Goal: Information Seeking & Learning: Learn about a topic

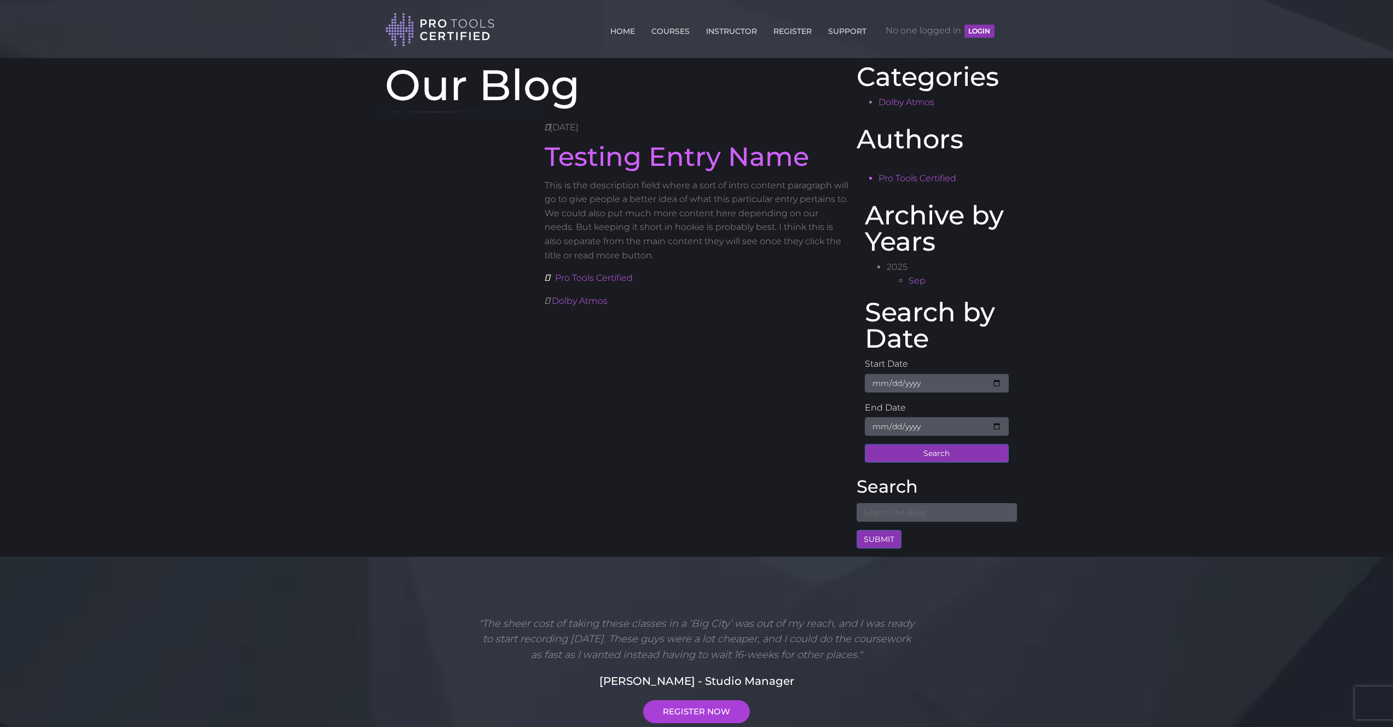
click at [172, 354] on body "Back to Top Toggle navigation HOME COURSES INSTRUCTOR REGISTER SUPPORT No one l…" at bounding box center [696, 522] width 1393 height 1045
click at [97, 34] on header "Toggle navigation HOME COURSES INSTRUCTOR REGISTER SUPPORT No one logged in LOG…" at bounding box center [696, 29] width 1393 height 58
click at [789, 154] on link "Testing Entry Name" at bounding box center [676, 157] width 264 height 32
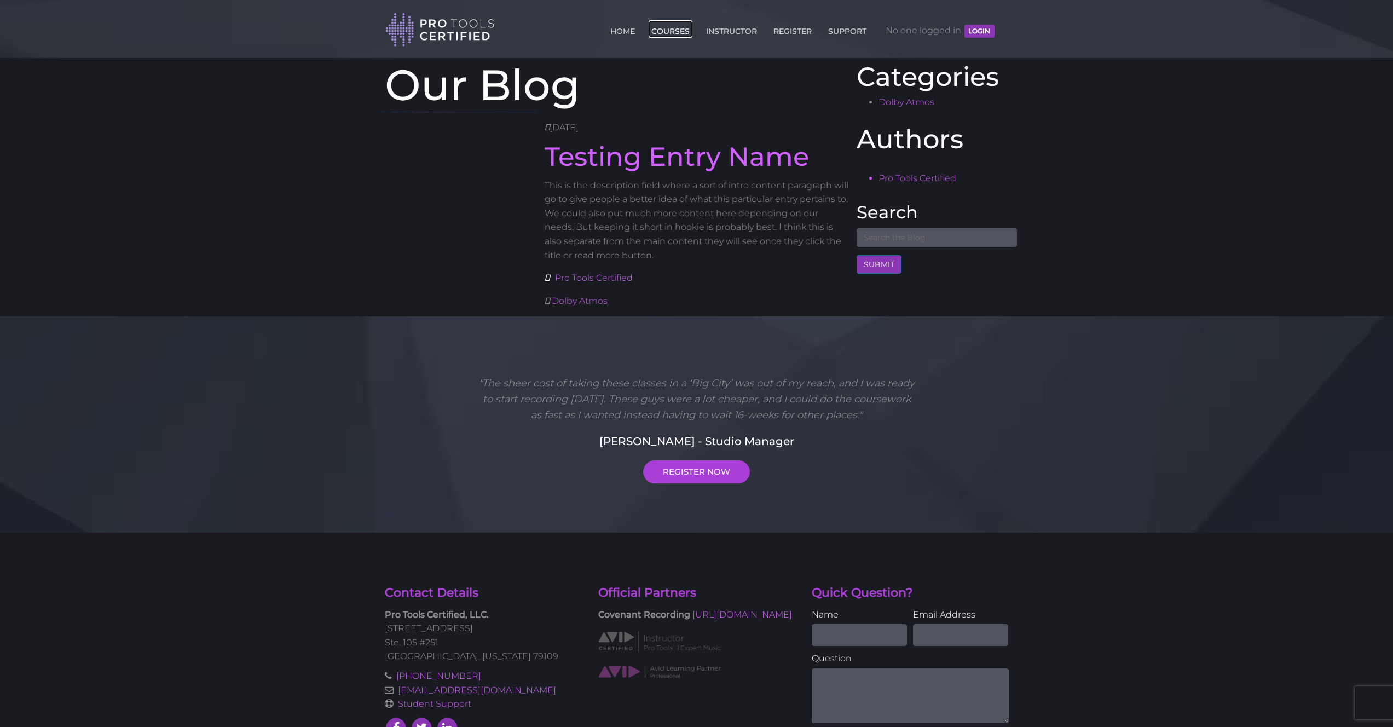
click at [672, 31] on link "COURSES" at bounding box center [670, 29] width 44 height 18
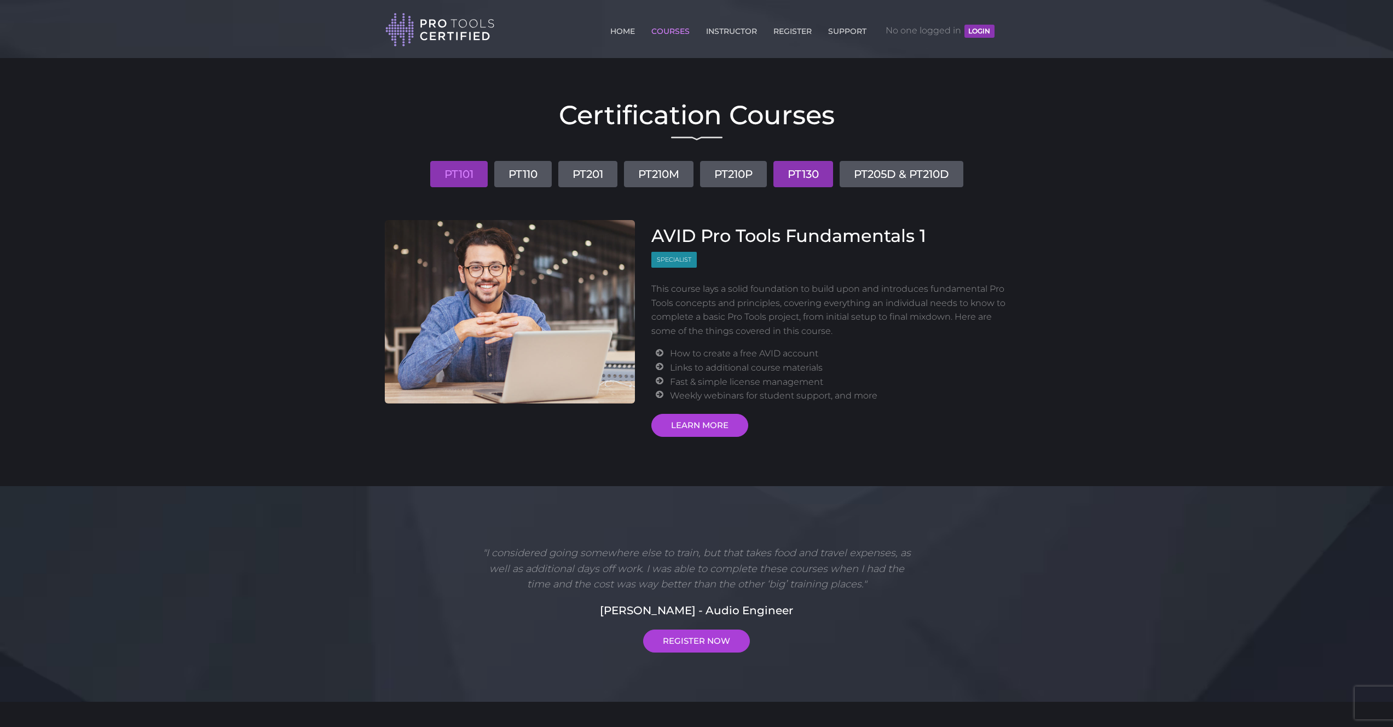
click at [809, 176] on link "PT130" at bounding box center [803, 174] width 60 height 26
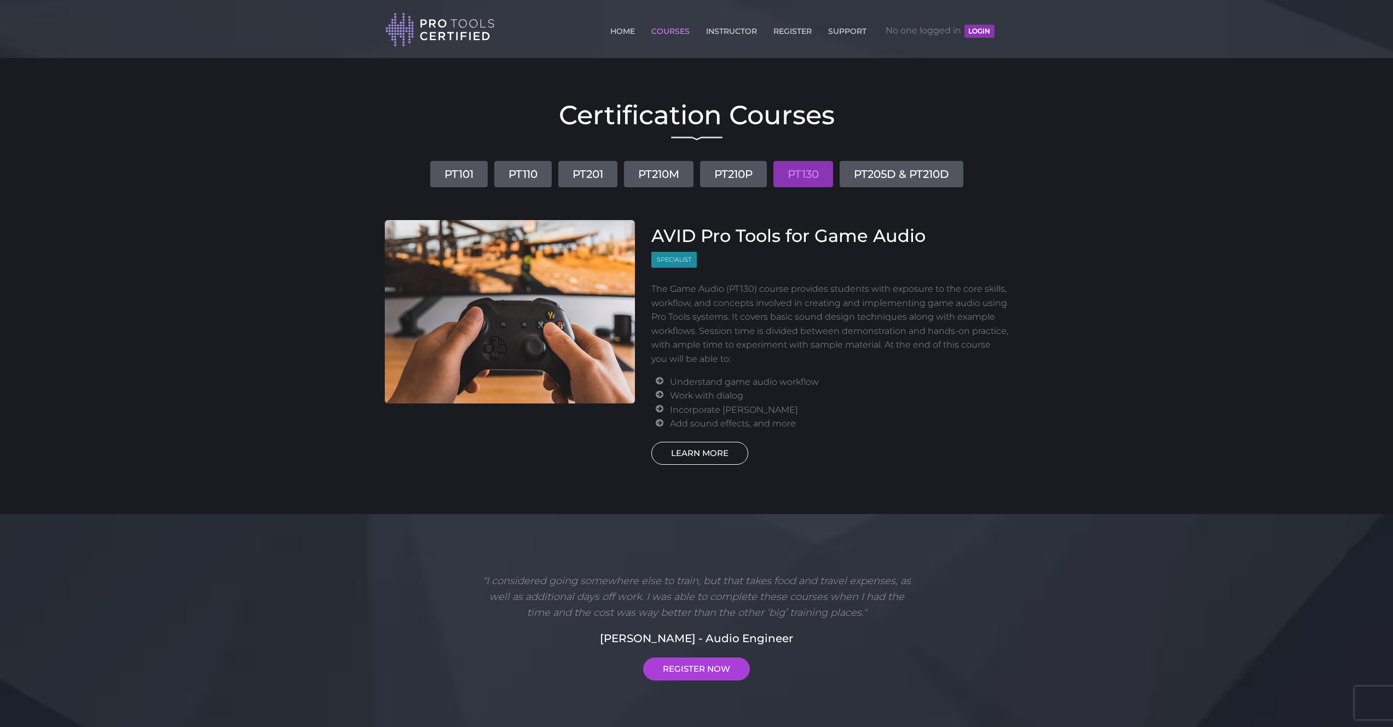
click at [714, 456] on link "LEARN MORE" at bounding box center [699, 453] width 97 height 23
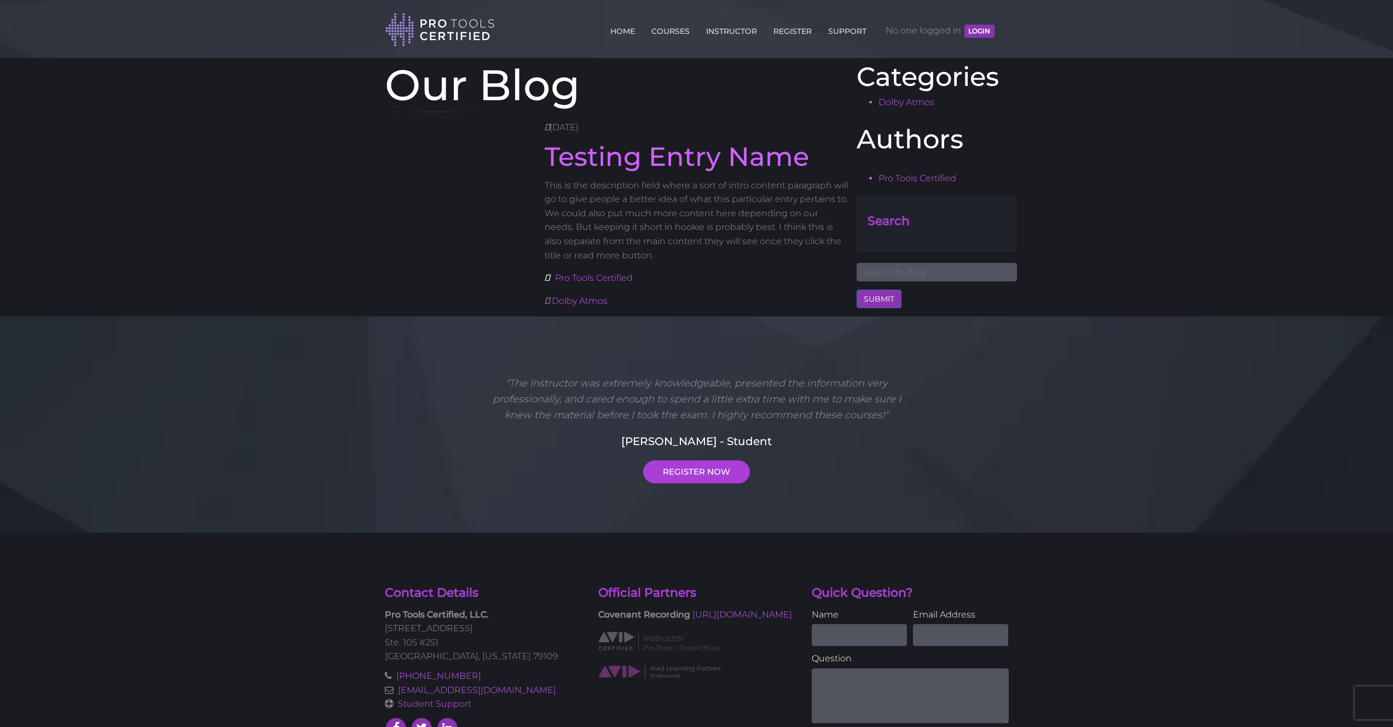
click at [880, 219] on h4 "Search" at bounding box center [936, 221] width 138 height 17
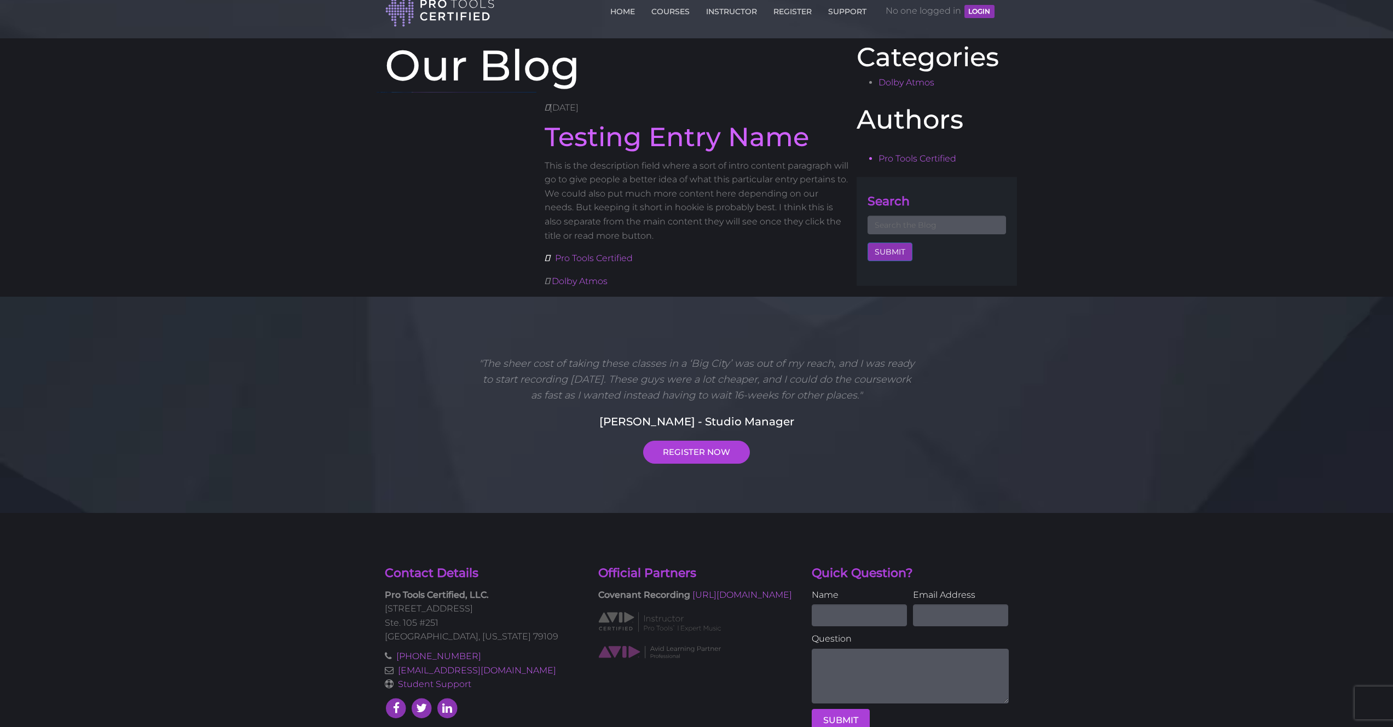
scroll to position [78, 0]
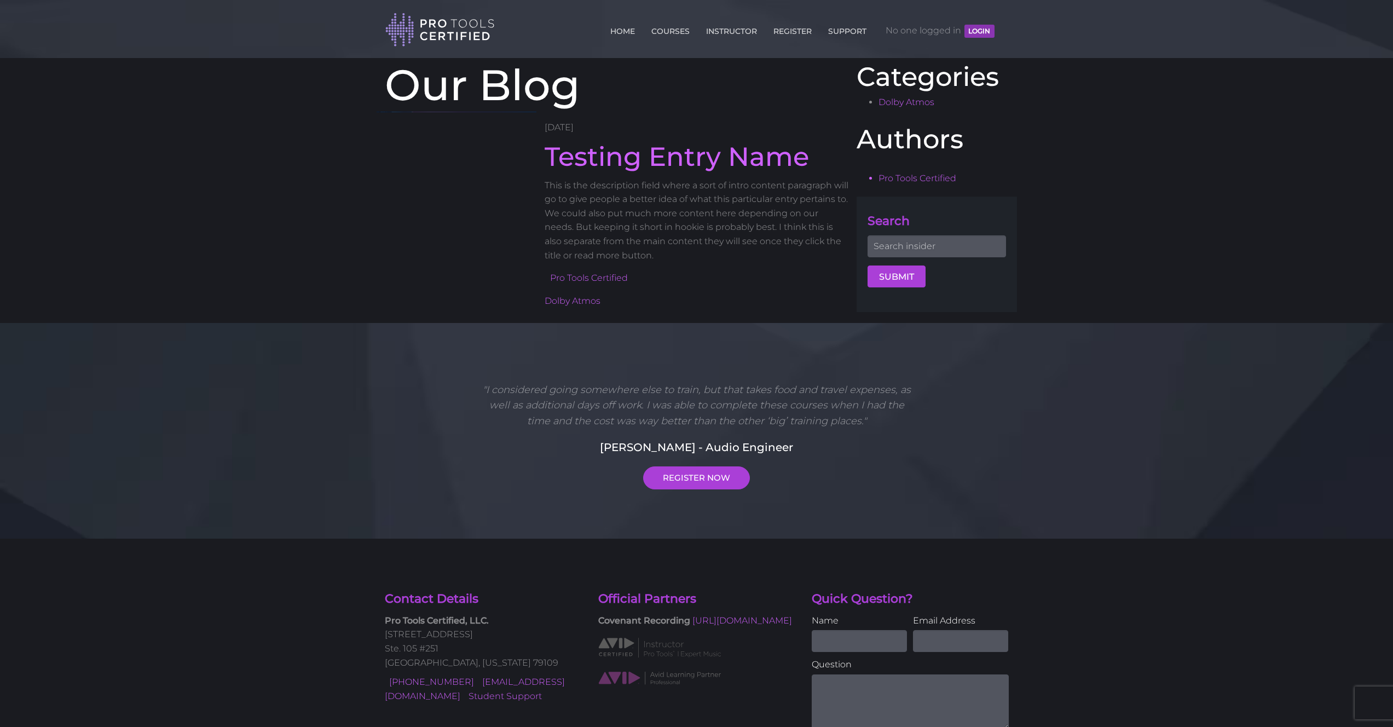
scroll to position [82, 0]
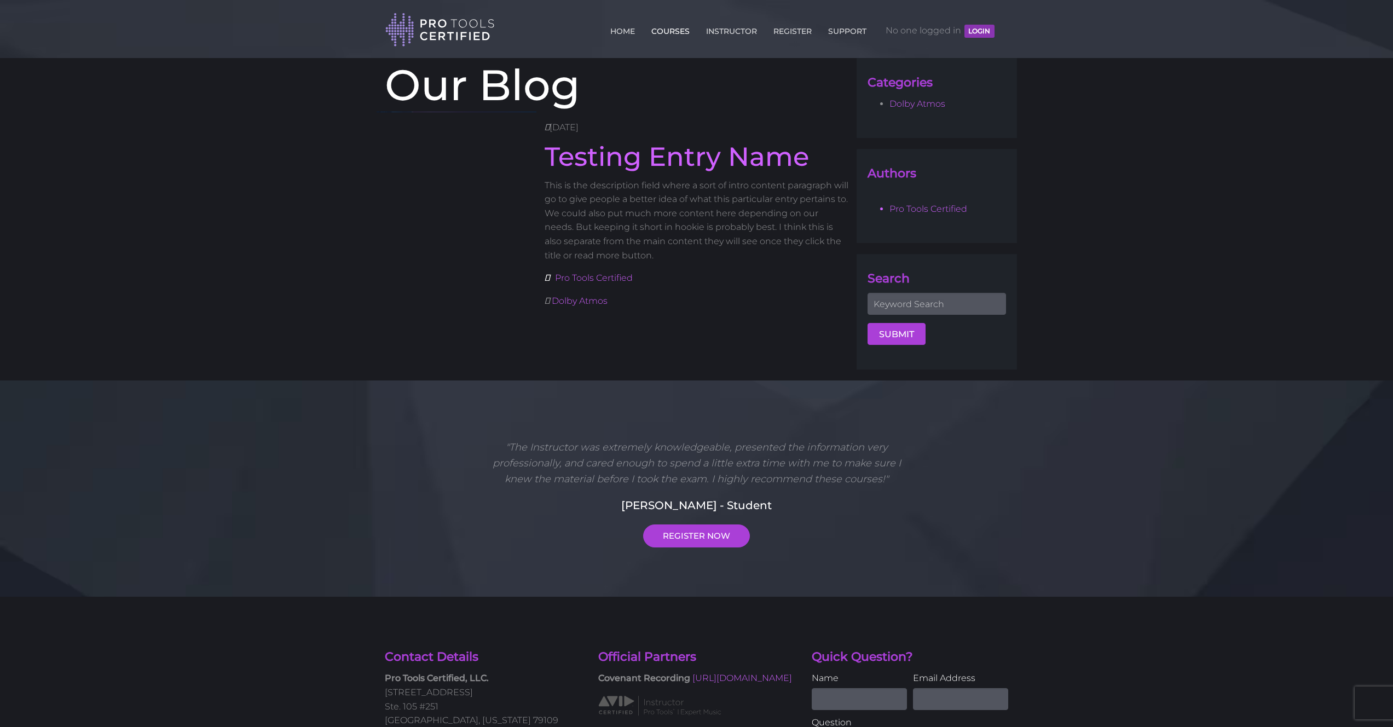
click at [666, 31] on link "COURSES" at bounding box center [670, 29] width 44 height 18
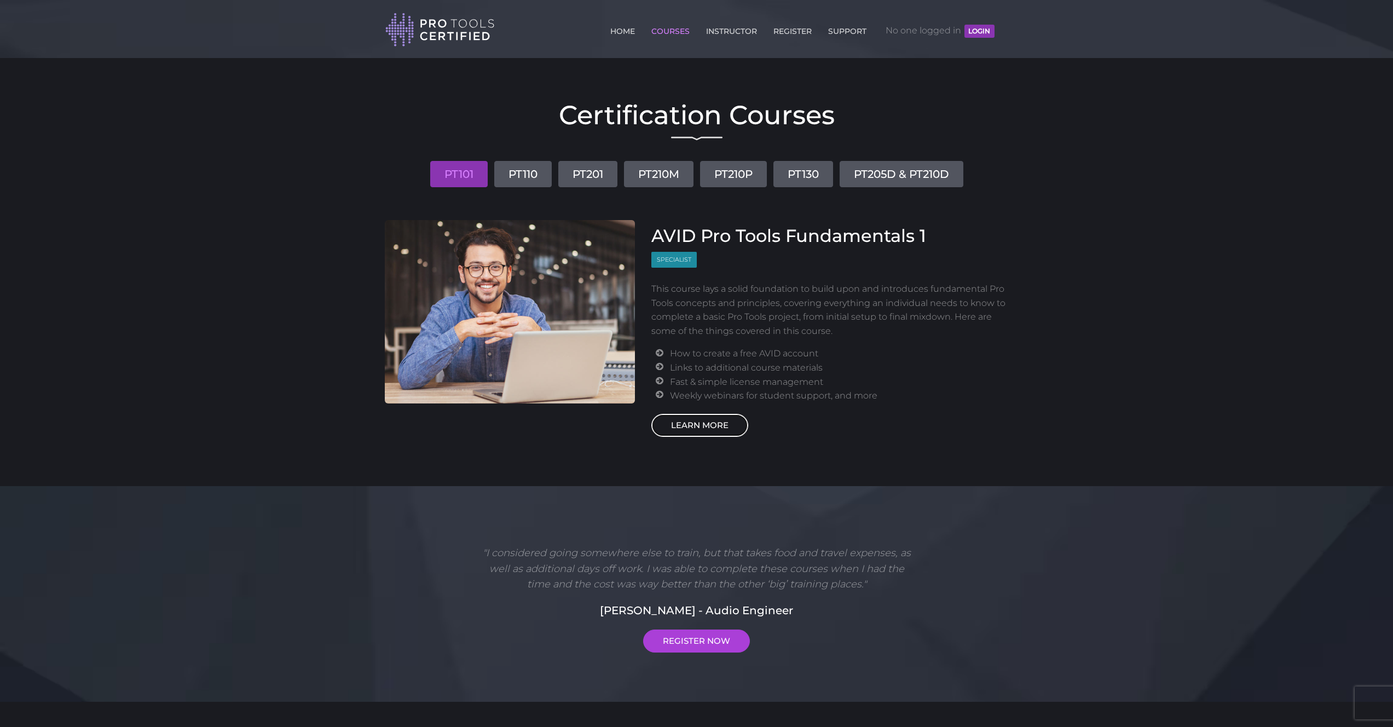
click at [711, 428] on link "LEARN MORE" at bounding box center [699, 425] width 97 height 23
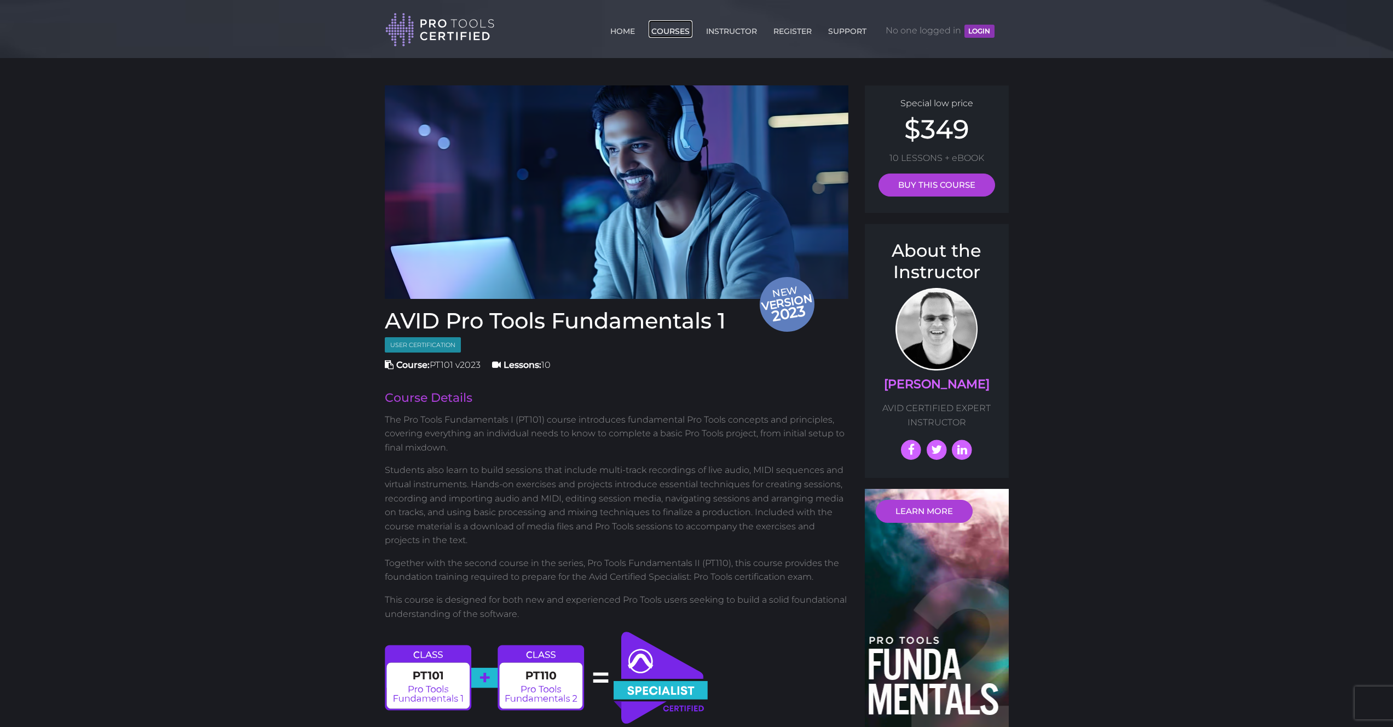
click at [668, 33] on link "COURSES" at bounding box center [670, 29] width 44 height 18
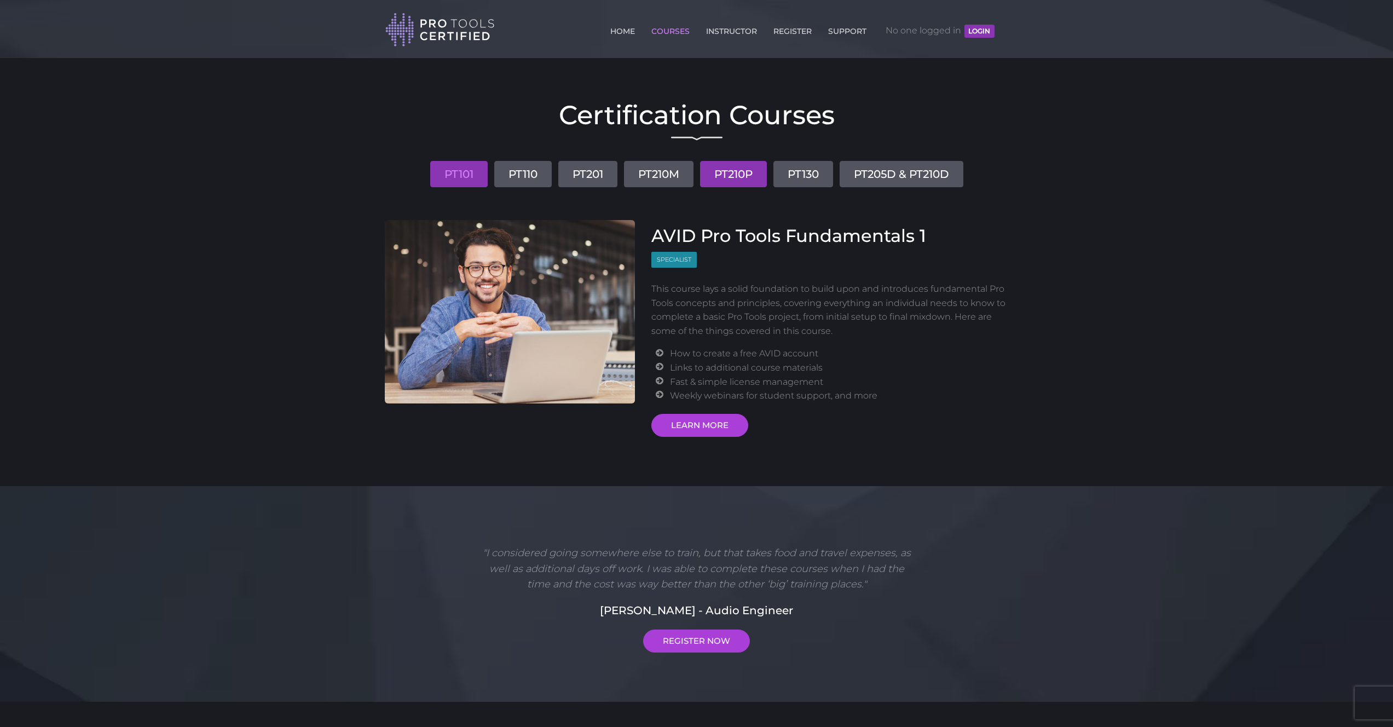
click at [741, 174] on link "PT210P" at bounding box center [733, 174] width 67 height 26
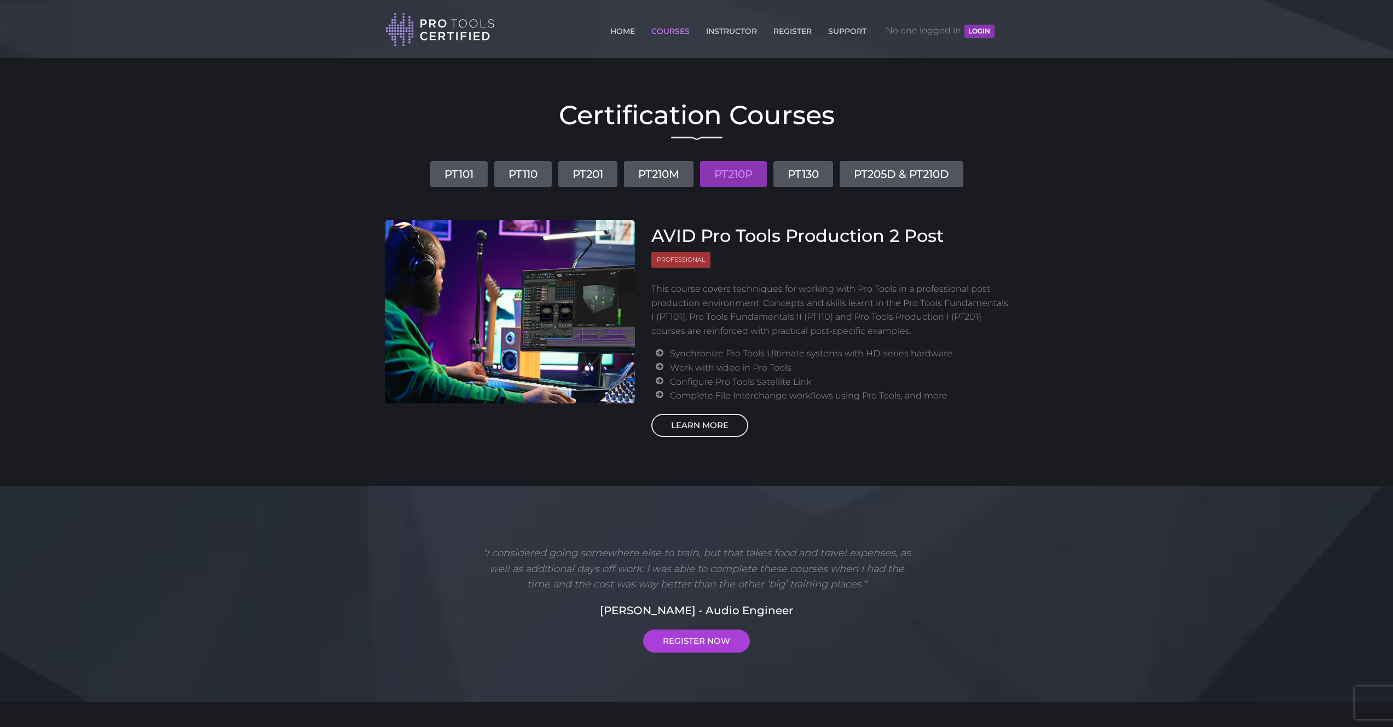
click at [716, 424] on link "LEARN MORE" at bounding box center [699, 425] width 97 height 23
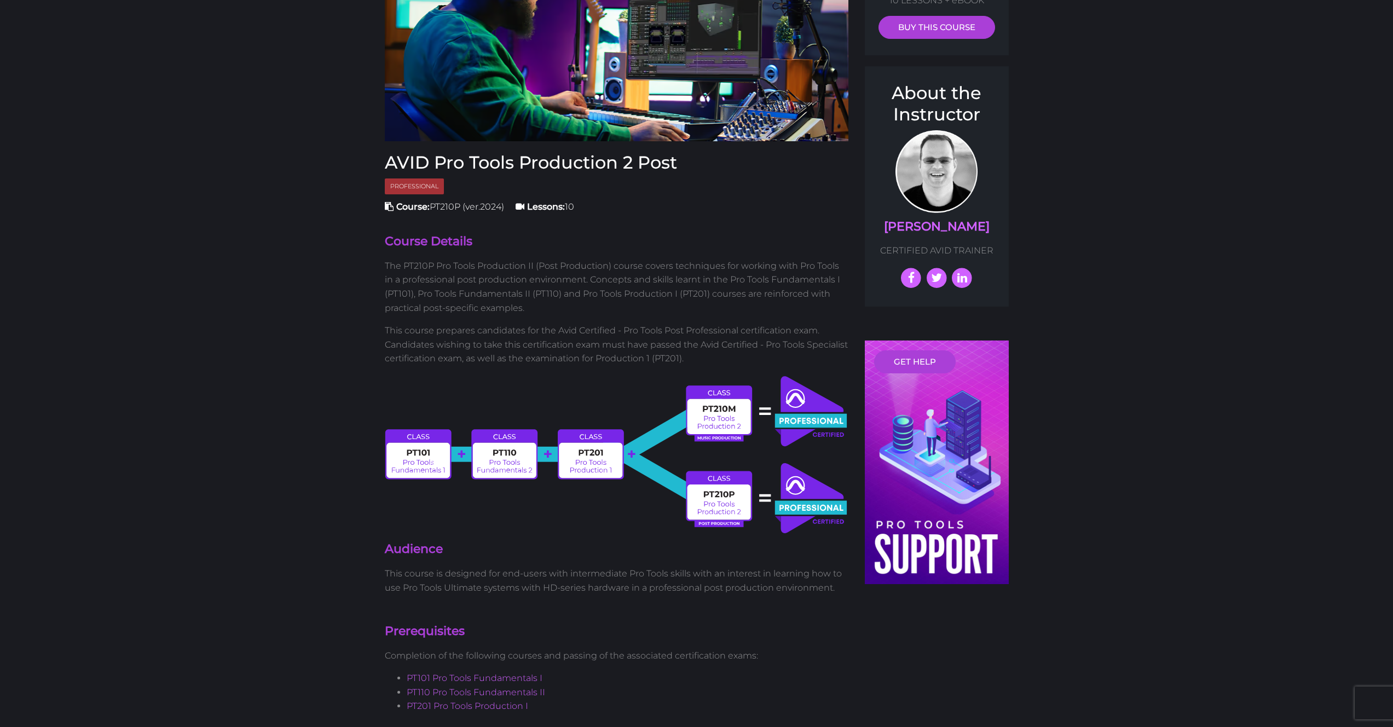
scroll to position [169, 0]
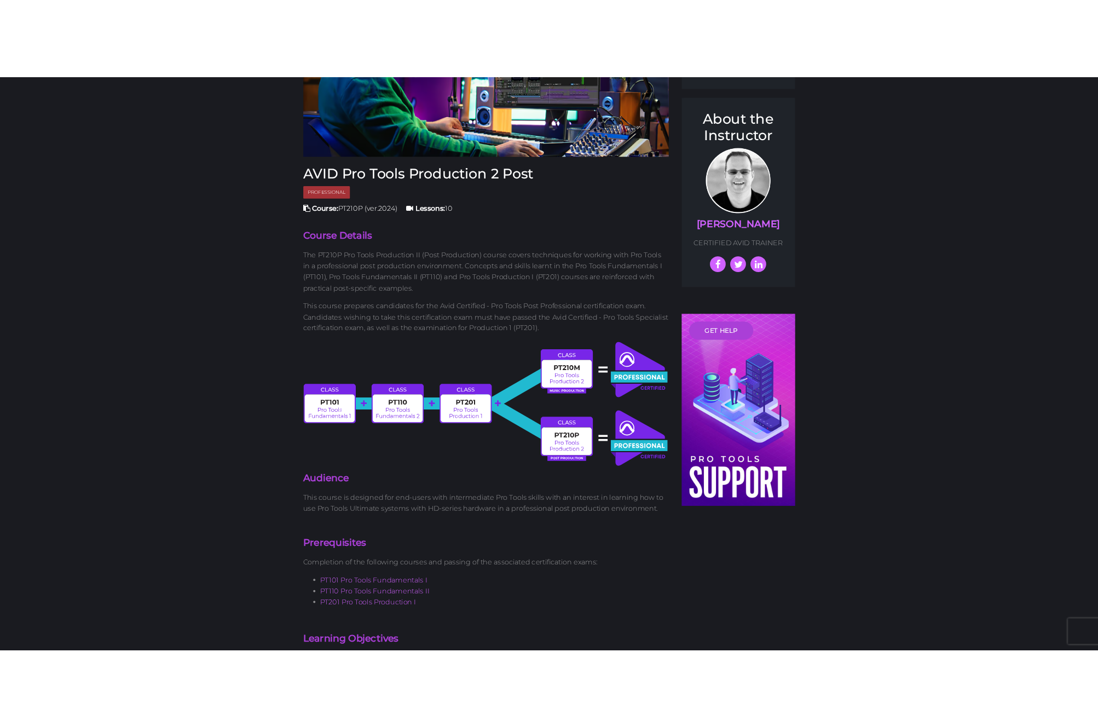
scroll to position [198, 0]
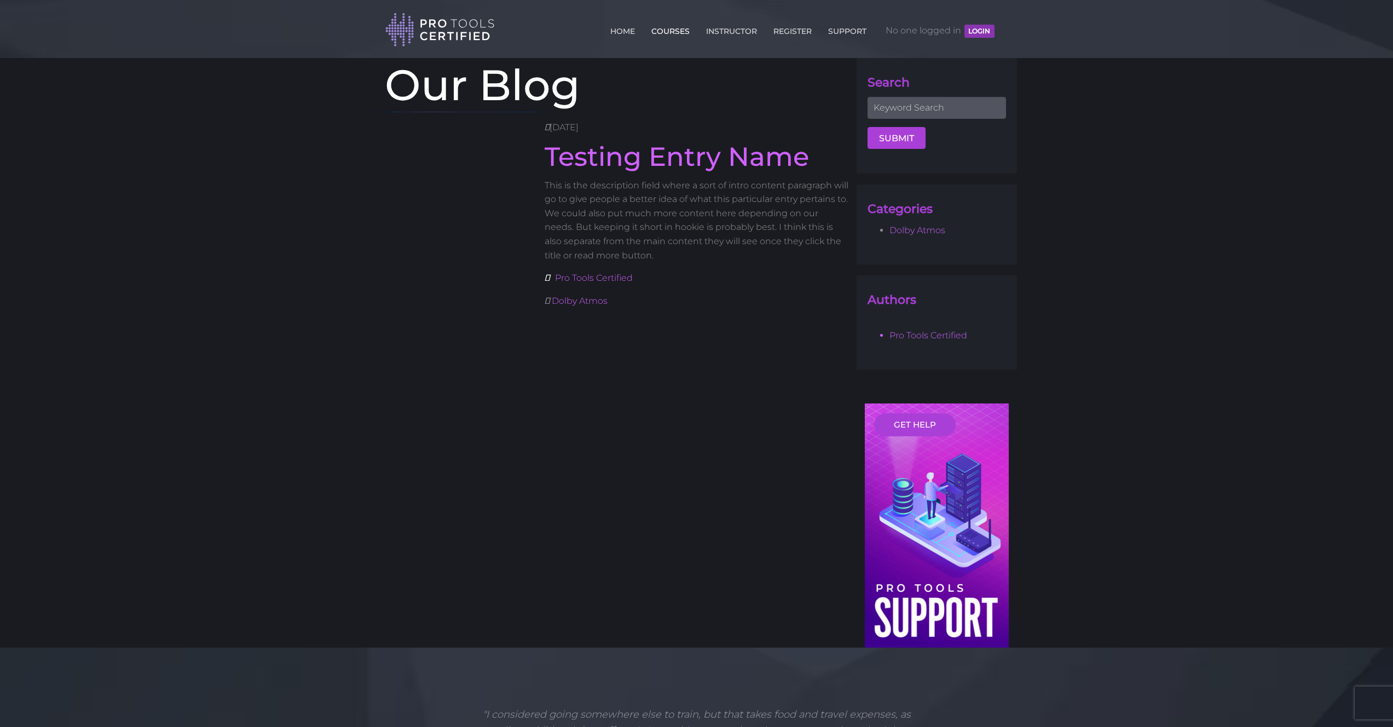
click at [673, 30] on link "COURSES" at bounding box center [670, 29] width 44 height 18
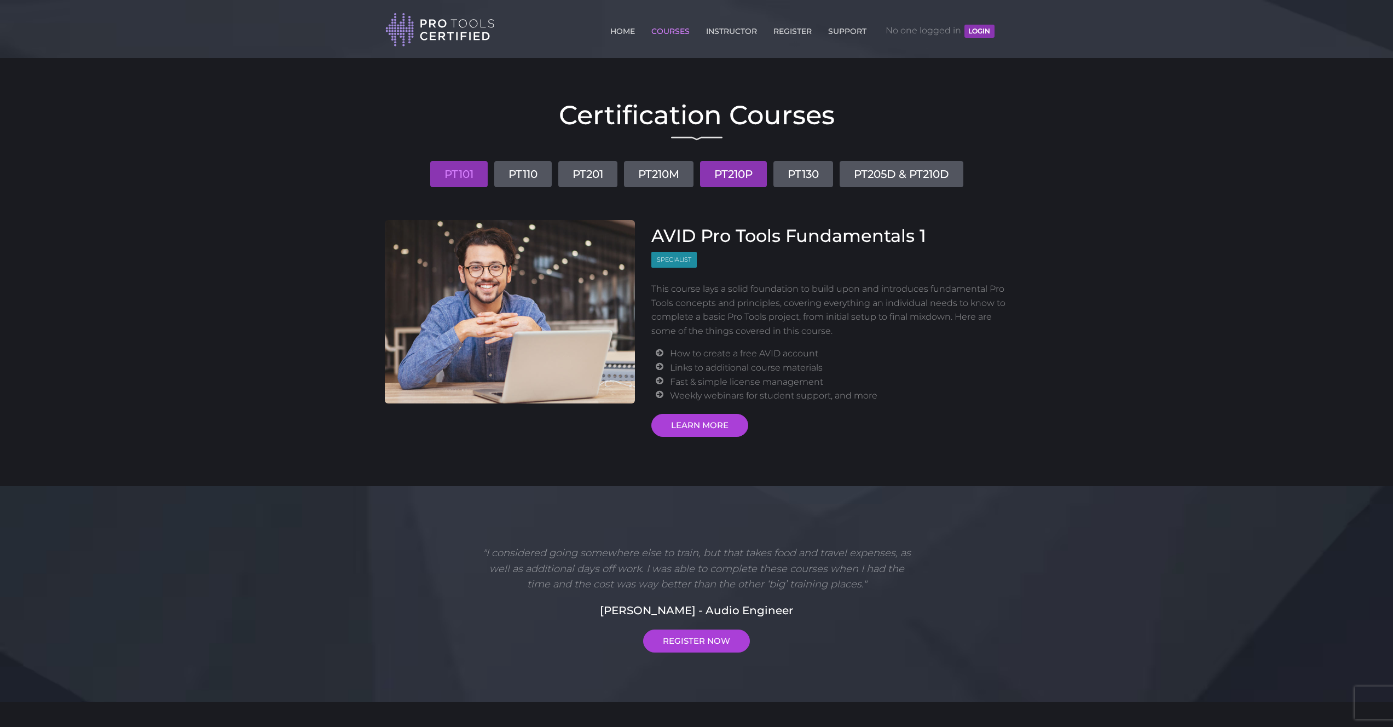
click at [743, 171] on link "PT210P" at bounding box center [733, 174] width 67 height 26
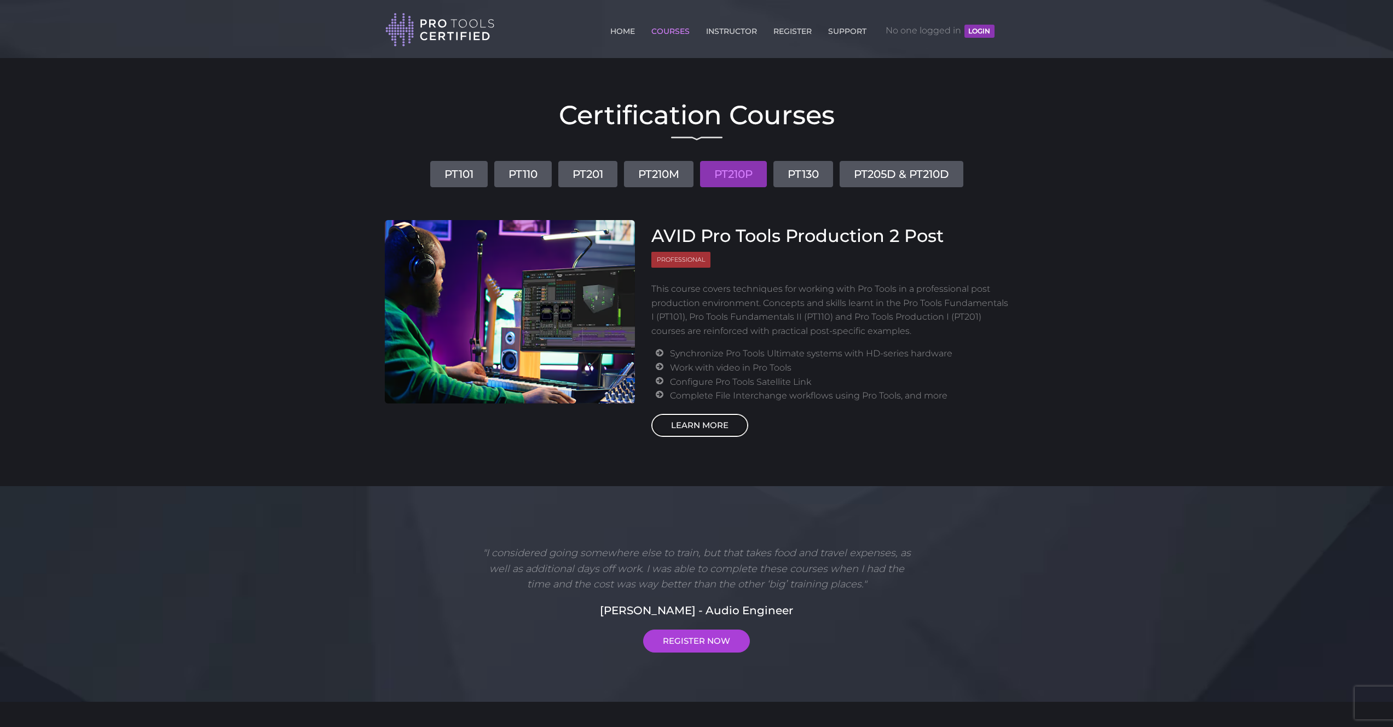
click at [723, 424] on link "LEARN MORE" at bounding box center [699, 425] width 97 height 23
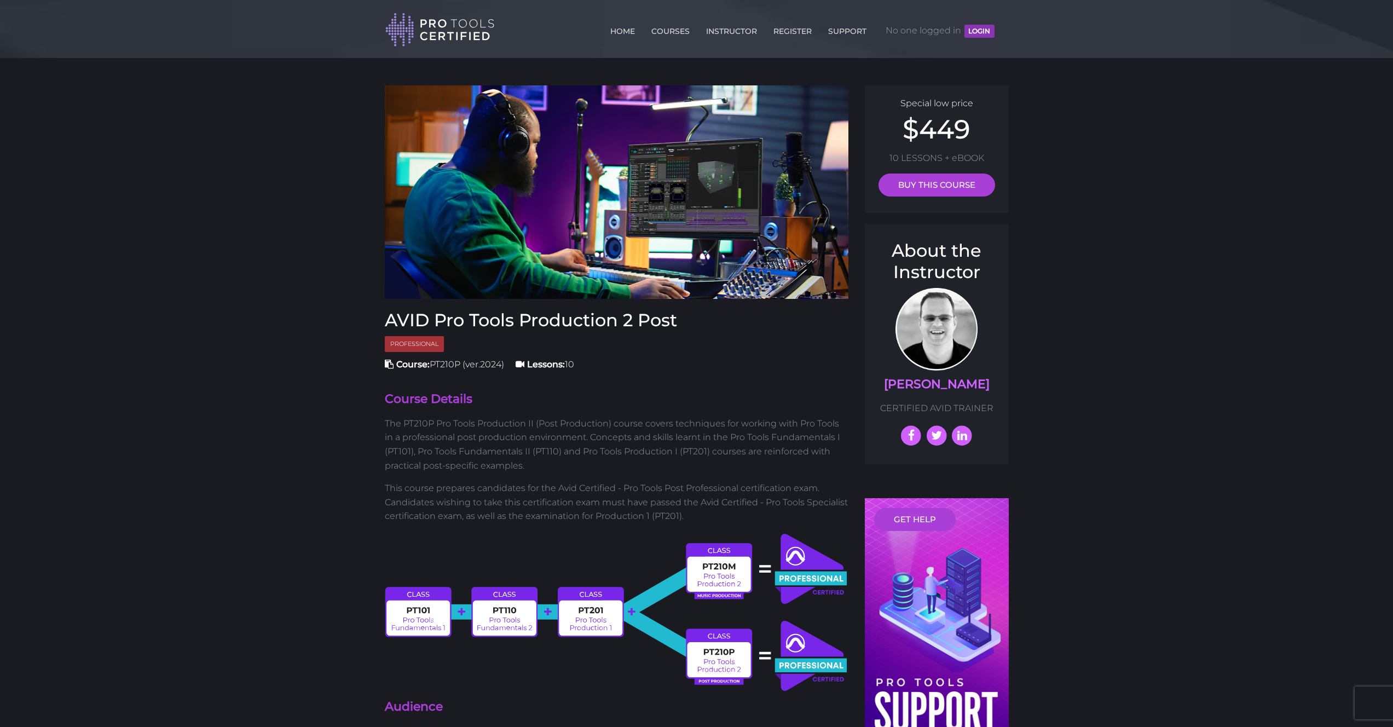
click at [1017, 29] on header "Toggle navigation HOME COURSES INSTRUCTOR REGISTER SUPPORT No one logged in LOG…" at bounding box center [696, 29] width 1393 height 58
click at [999, 28] on div "HOME COURSES INSTRUCTOR REGISTER SUPPORT No one logged in LOGIN" at bounding box center [693, 28] width 617 height 38
click at [999, 27] on div "HOME COURSES INSTRUCTOR REGISTER SUPPORT No one logged in LOGIN" at bounding box center [693, 28] width 617 height 38
click at [998, 27] on div "HOME COURSES INSTRUCTOR REGISTER SUPPORT No one logged in LOGIN" at bounding box center [693, 28] width 617 height 38
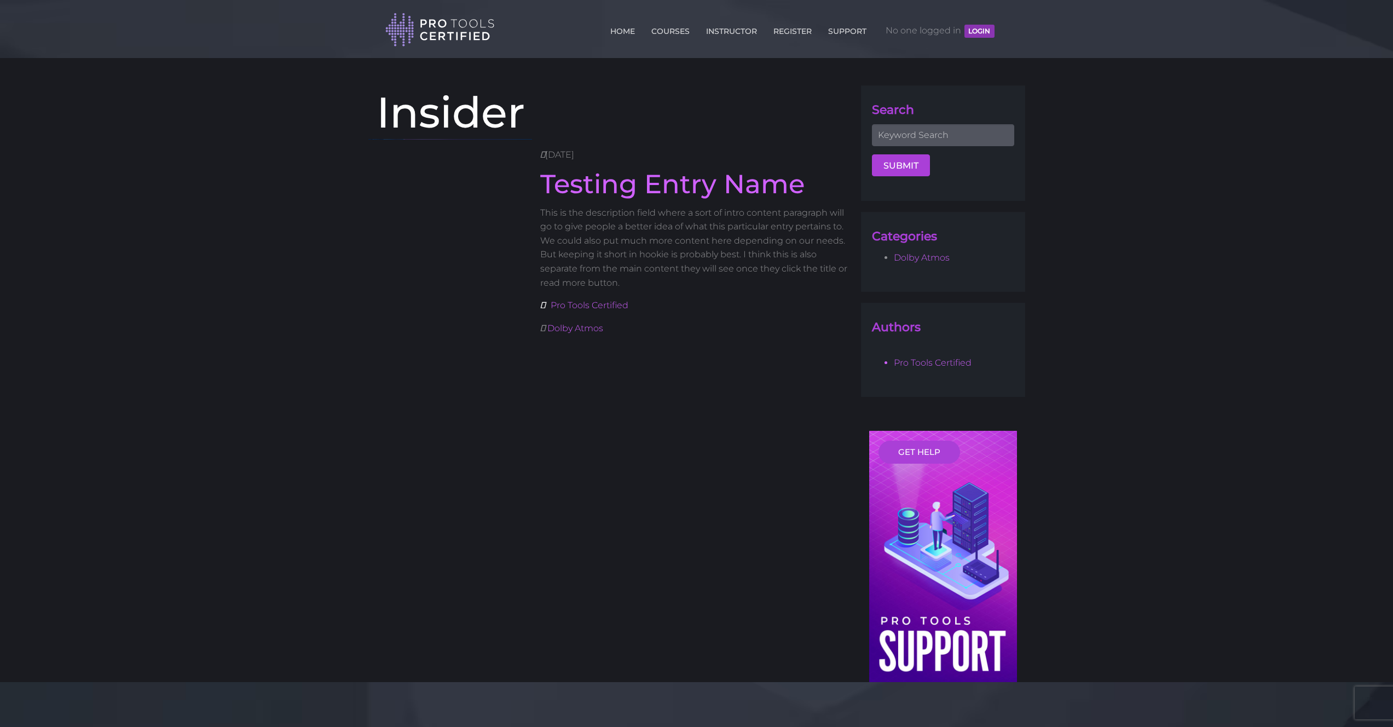
click at [999, 27] on div "HOME COURSES INSTRUCTOR REGISTER SUPPORT No one logged in LOGIN" at bounding box center [693, 28] width 617 height 38
click at [1000, 27] on div "HOME COURSES INSTRUCTOR REGISTER SUPPORT No one logged in LOGIN" at bounding box center [693, 28] width 617 height 38
click at [682, 31] on link "COURSES" at bounding box center [670, 29] width 44 height 18
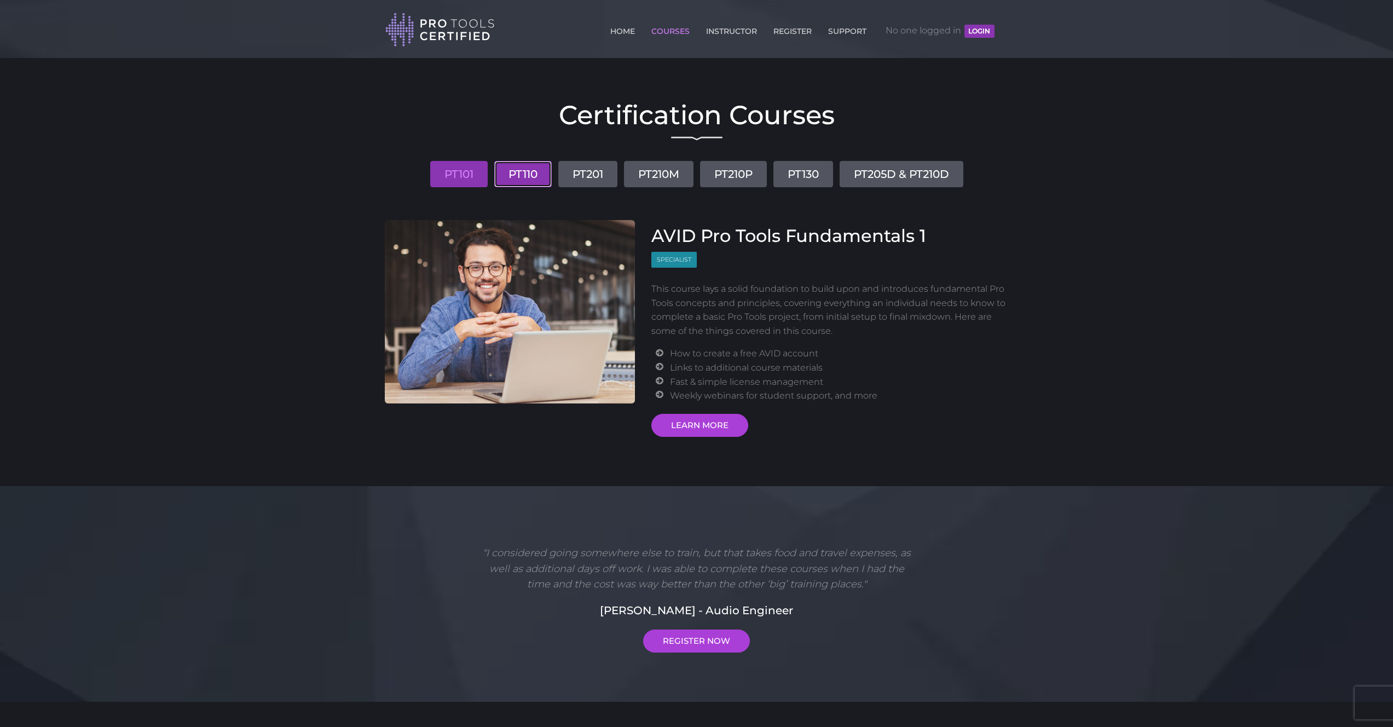
click at [534, 171] on link "PT110" at bounding box center [522, 174] width 57 height 26
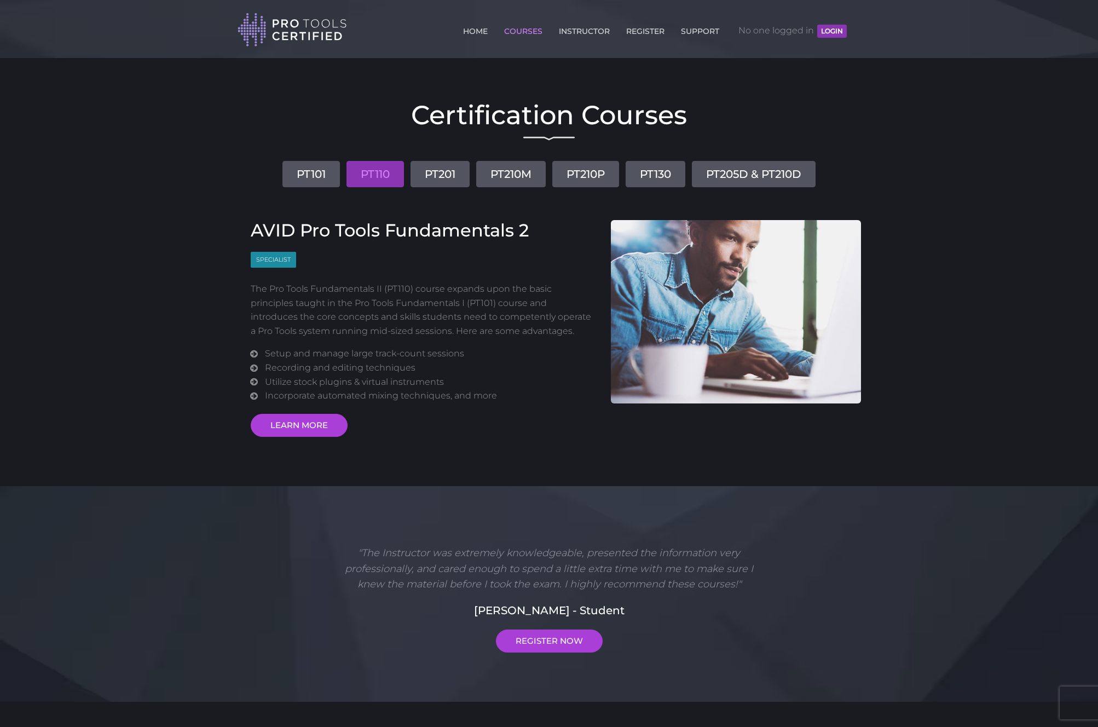
click at [171, 166] on body "Back to Top Toggle navigation HOME COURSES INSTRUCTOR REGISTER SUPPORT No one l…" at bounding box center [549, 487] width 1098 height 975
click at [315, 174] on link "PT101" at bounding box center [310, 174] width 57 height 26
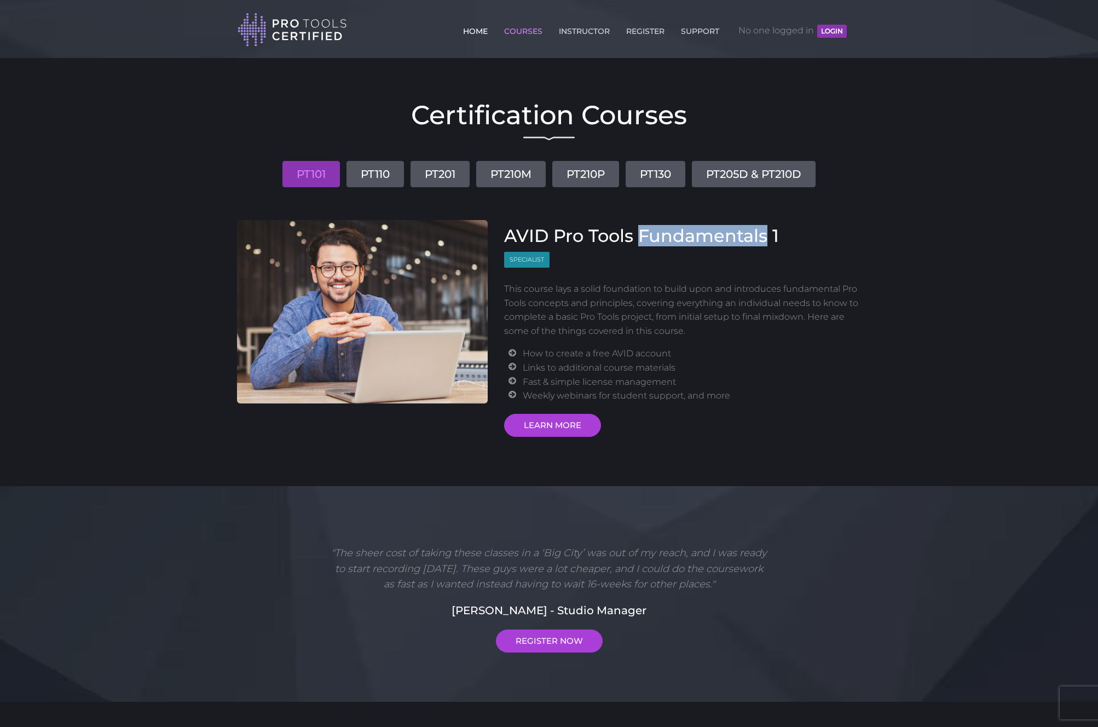
click at [477, 32] on link "HOME" at bounding box center [475, 29] width 30 height 18
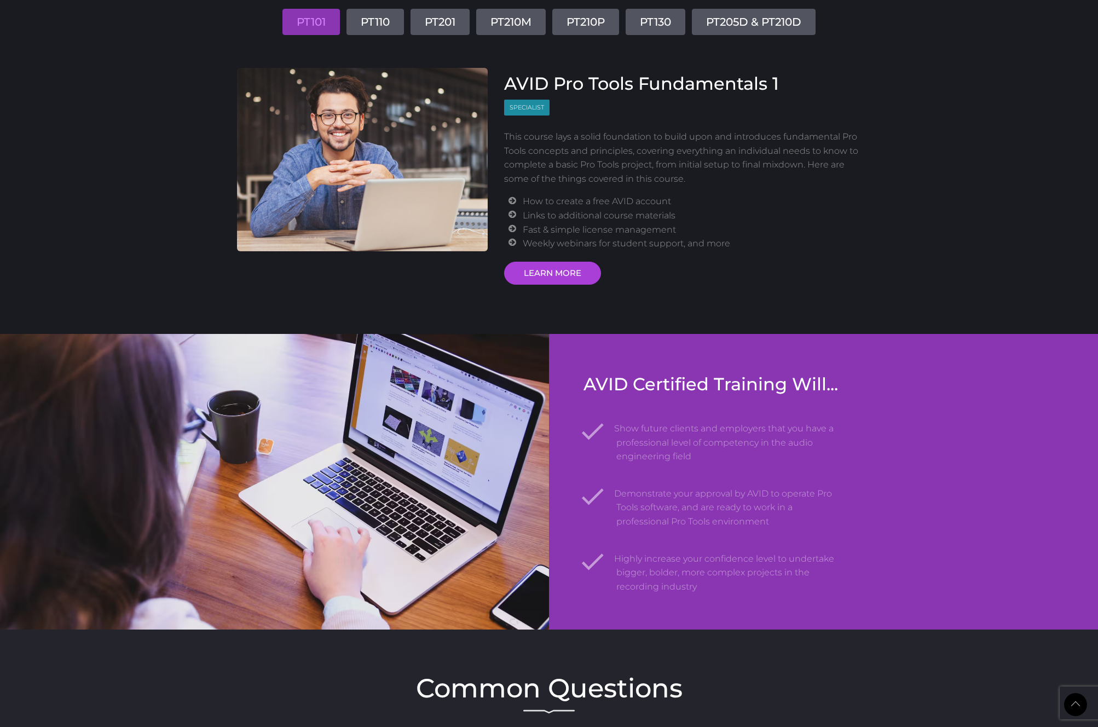
scroll to position [1015, 0]
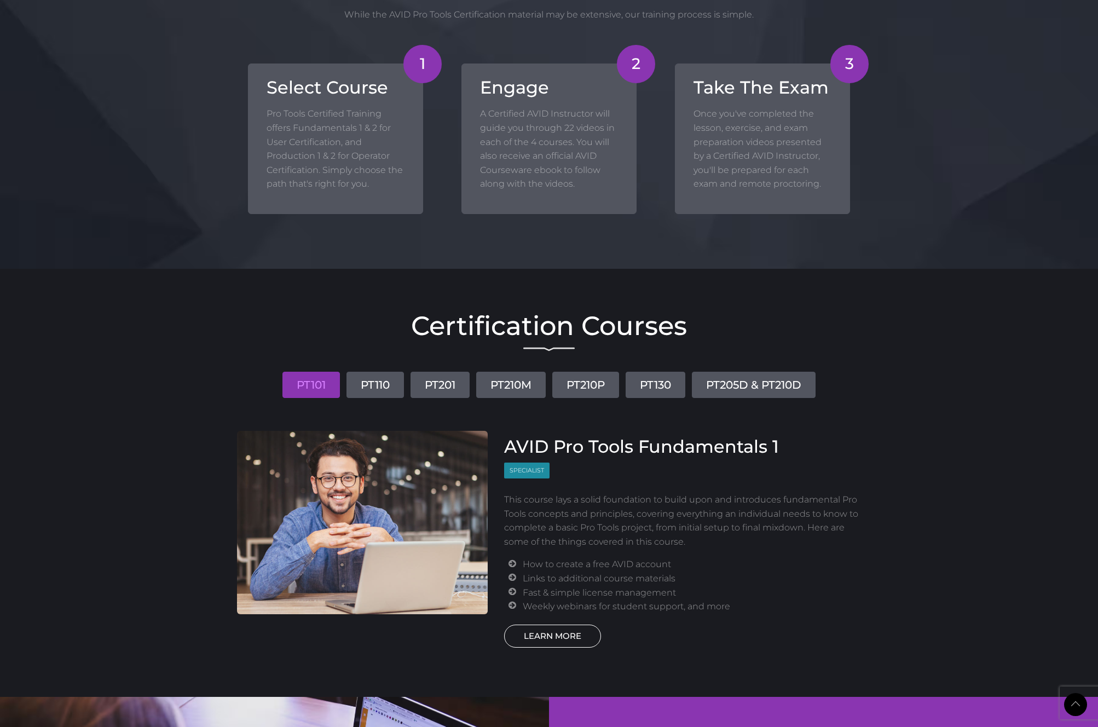
click at [569, 634] on link "LEARN MORE" at bounding box center [552, 635] width 97 height 23
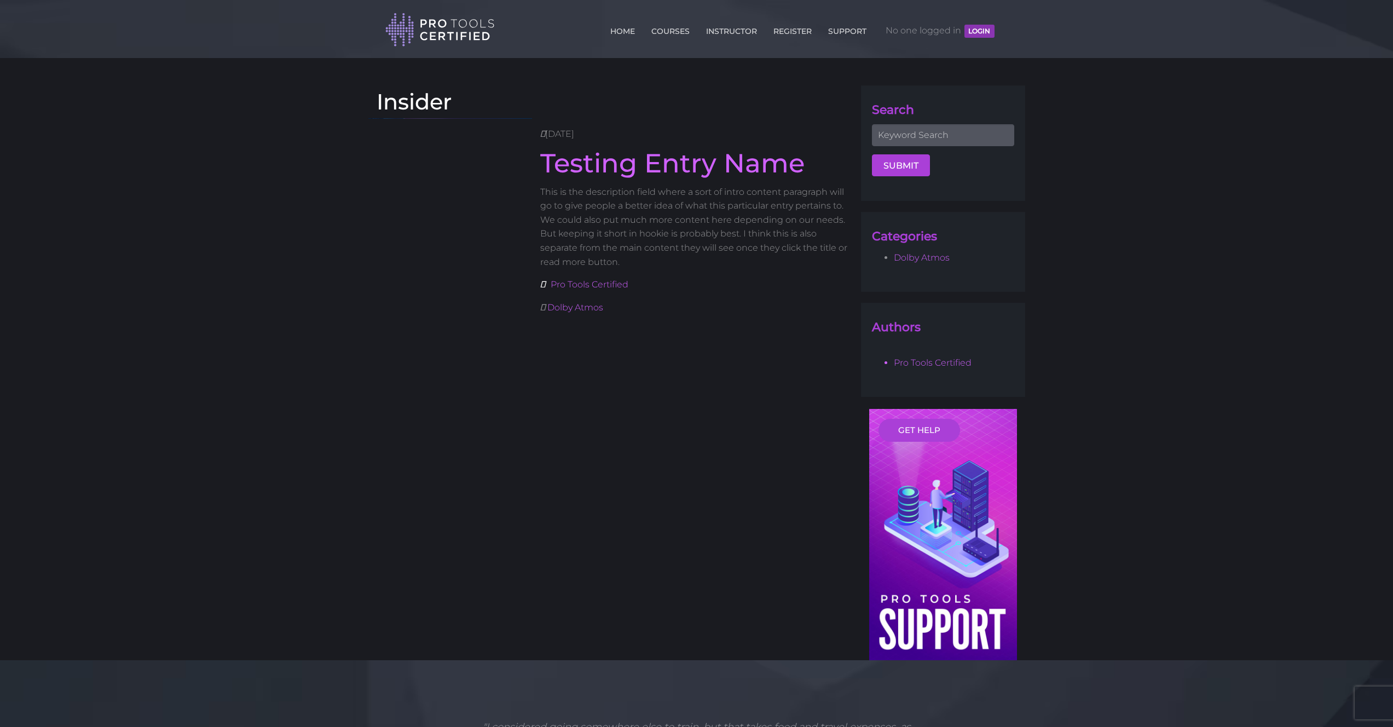
click at [1097, 211] on body "Back to Top Toggle navigation HOME COURSES INSTRUCTOR REGISTER SUPPORT No one l…" at bounding box center [696, 574] width 1393 height 1149
click at [1097, 283] on body "Back to Top Toggle navigation HOME COURSES INSTRUCTOR REGISTER SUPPORT No one l…" at bounding box center [696, 574] width 1393 height 1149
click at [1000, 25] on div "HOME COURSES INSTRUCTOR REGISTER SUPPORT No one logged in LOGIN" at bounding box center [693, 28] width 617 height 38
click at [1034, 129] on body "Back to Top Toggle navigation HOME COURSES INSTRUCTOR REGISTER SUPPORT No one l…" at bounding box center [696, 574] width 1393 height 1149
click at [1000, 27] on div "HOME COURSES INSTRUCTOR REGISTER SUPPORT No one logged in LOGIN" at bounding box center [693, 28] width 617 height 38
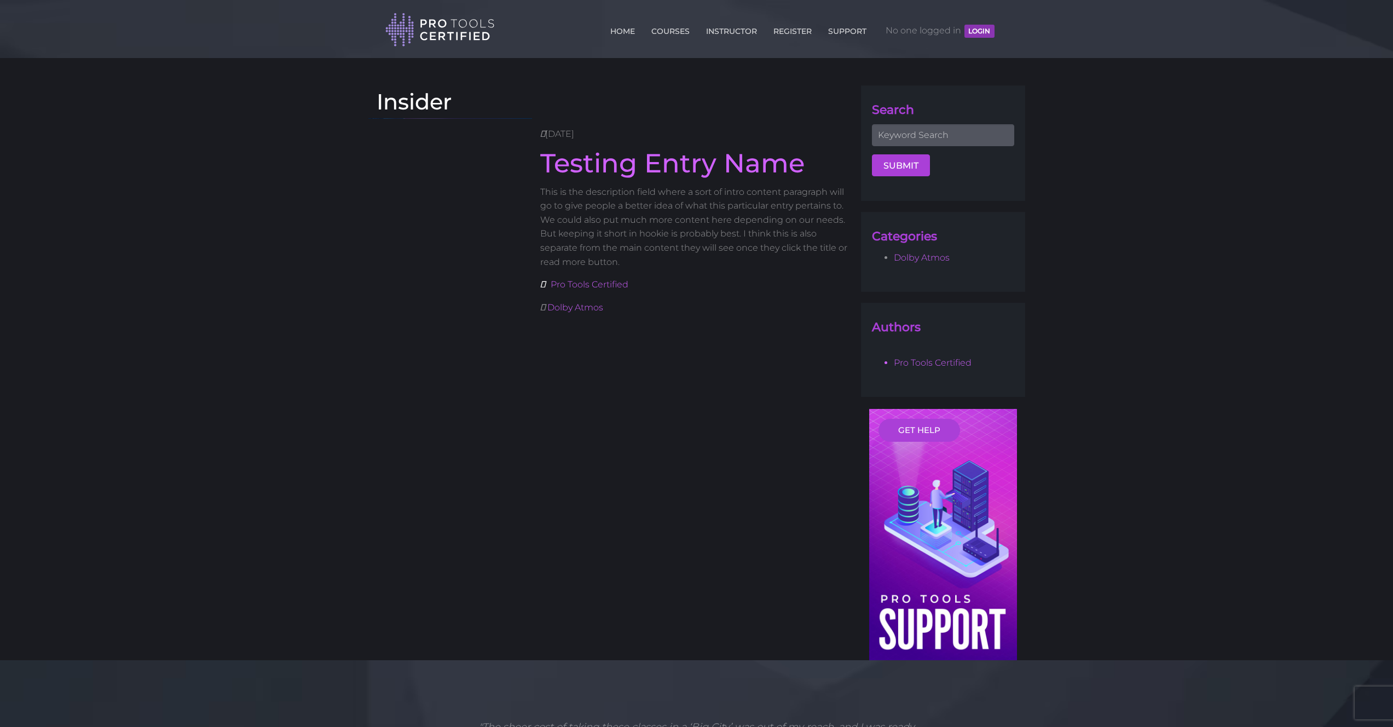
click at [1001, 27] on div "HOME COURSES INSTRUCTOR REGISTER SUPPORT No one logged in LOGIN" at bounding box center [693, 28] width 617 height 38
click at [998, 27] on div "HOME COURSES INSTRUCTOR REGISTER SUPPORT No one logged in LOGIN" at bounding box center [693, 28] width 617 height 38
click at [1047, 28] on header "Toggle navigation HOME COURSES INSTRUCTOR REGISTER SUPPORT No one logged in LOG…" at bounding box center [696, 29] width 1393 height 58
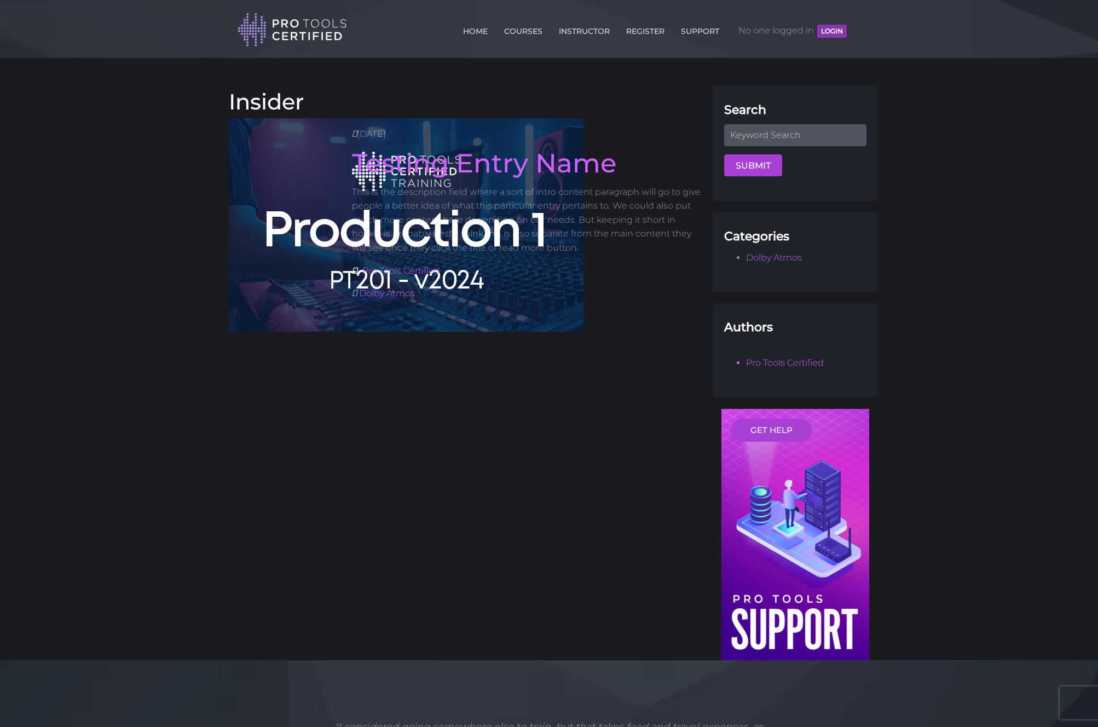
click at [978, 204] on body "Back to Top Toggle navigation HOME COURSES INSTRUCTOR REGISTER SUPPORT No one l…" at bounding box center [549, 574] width 1098 height 1149
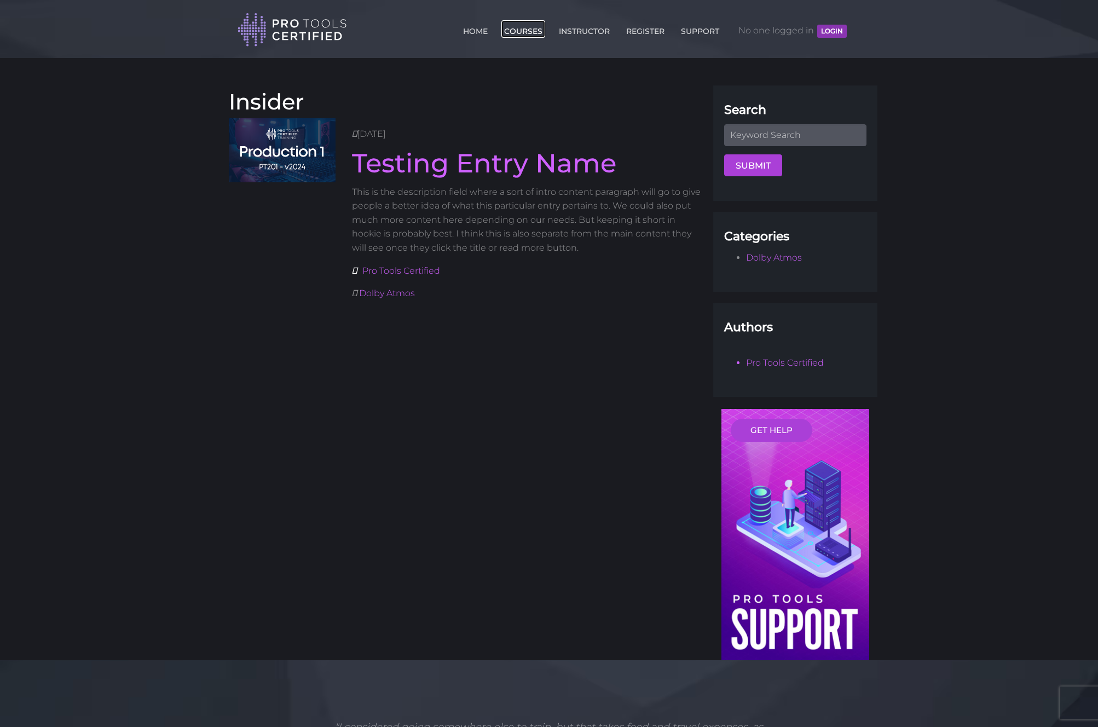
click at [526, 28] on link "COURSES" at bounding box center [523, 29] width 44 height 18
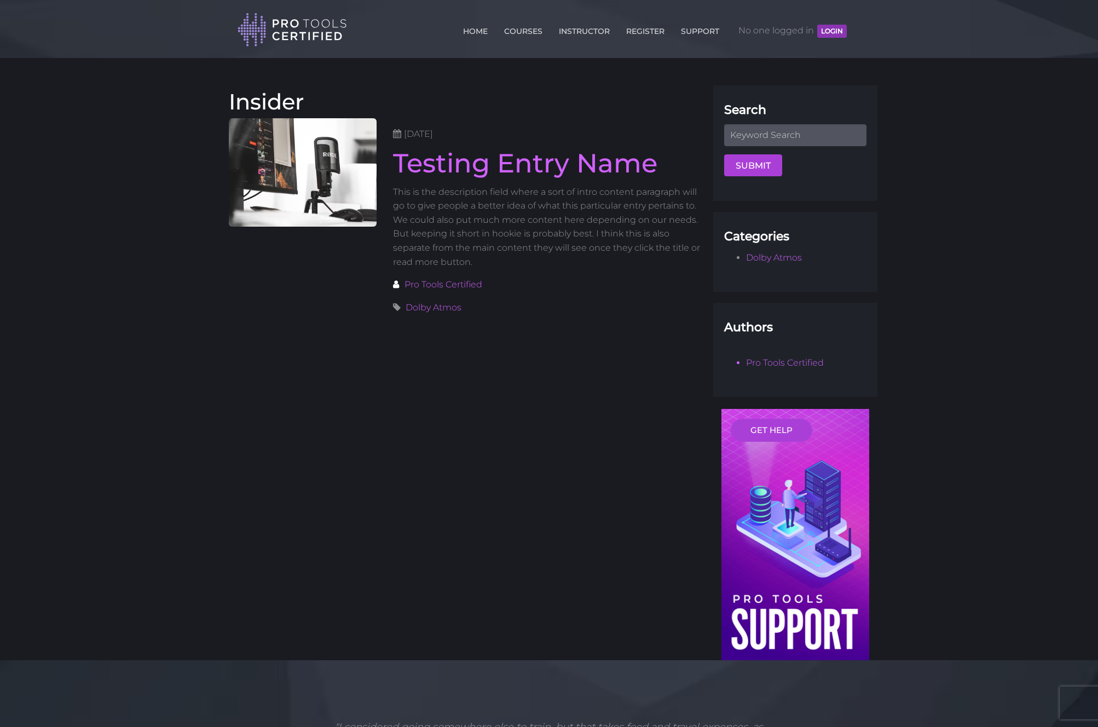
click at [86, 184] on body "Back to Top Toggle navigation HOME COURSES INSTRUCTOR REGISTER SUPPORT No one l…" at bounding box center [549, 574] width 1098 height 1149
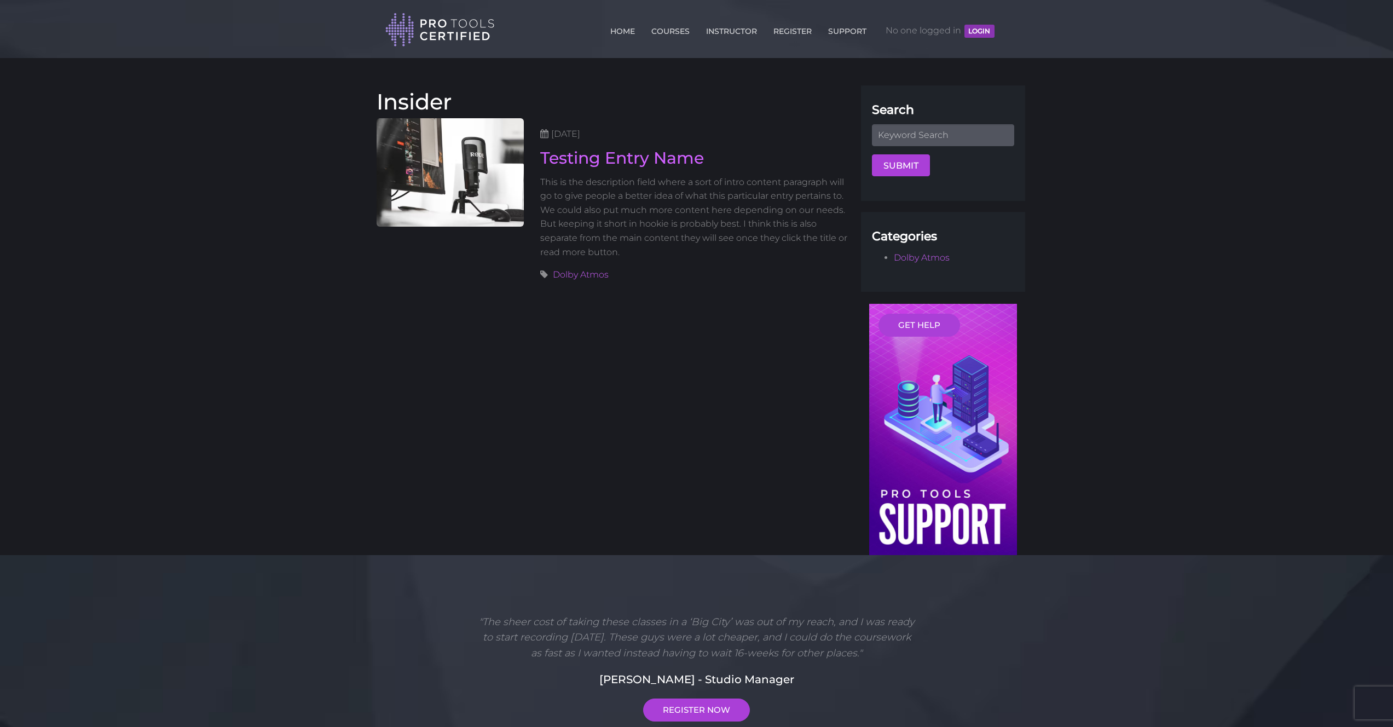
click at [1122, 194] on body "Back to Top Toggle navigation HOME COURSES INSTRUCTOR REGISTER SUPPORT No one l…" at bounding box center [696, 522] width 1393 height 1044
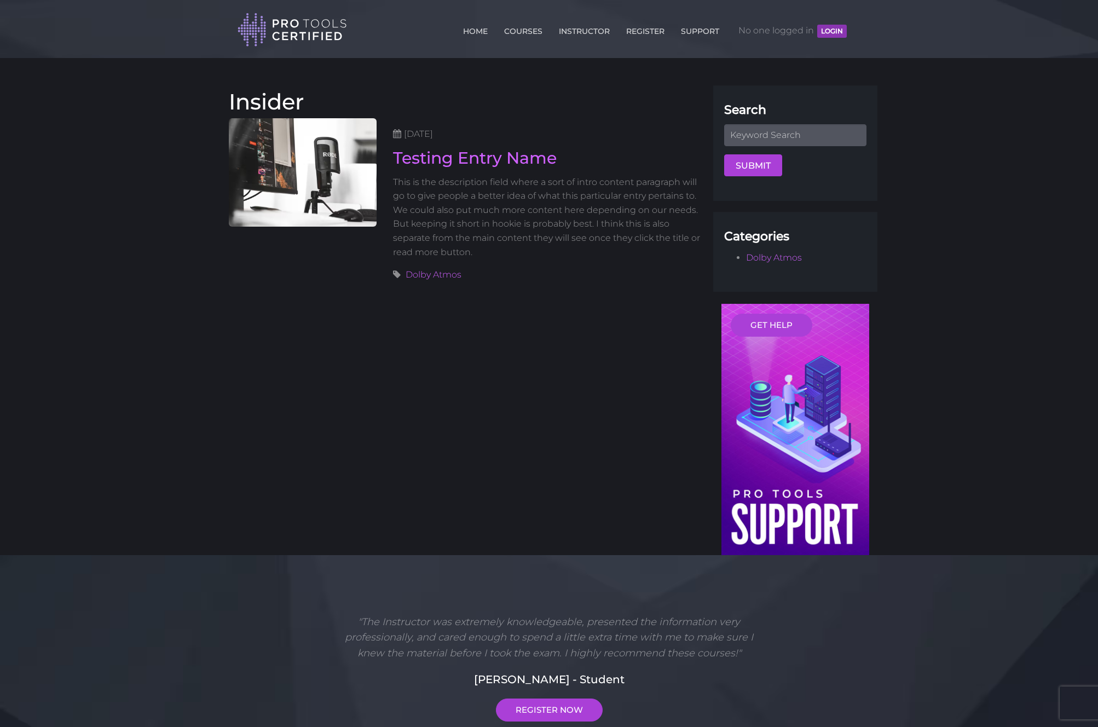
click at [929, 201] on body "Back to Top Toggle navigation HOME COURSES INSTRUCTOR REGISTER SUPPORT No one l…" at bounding box center [549, 522] width 1098 height 1044
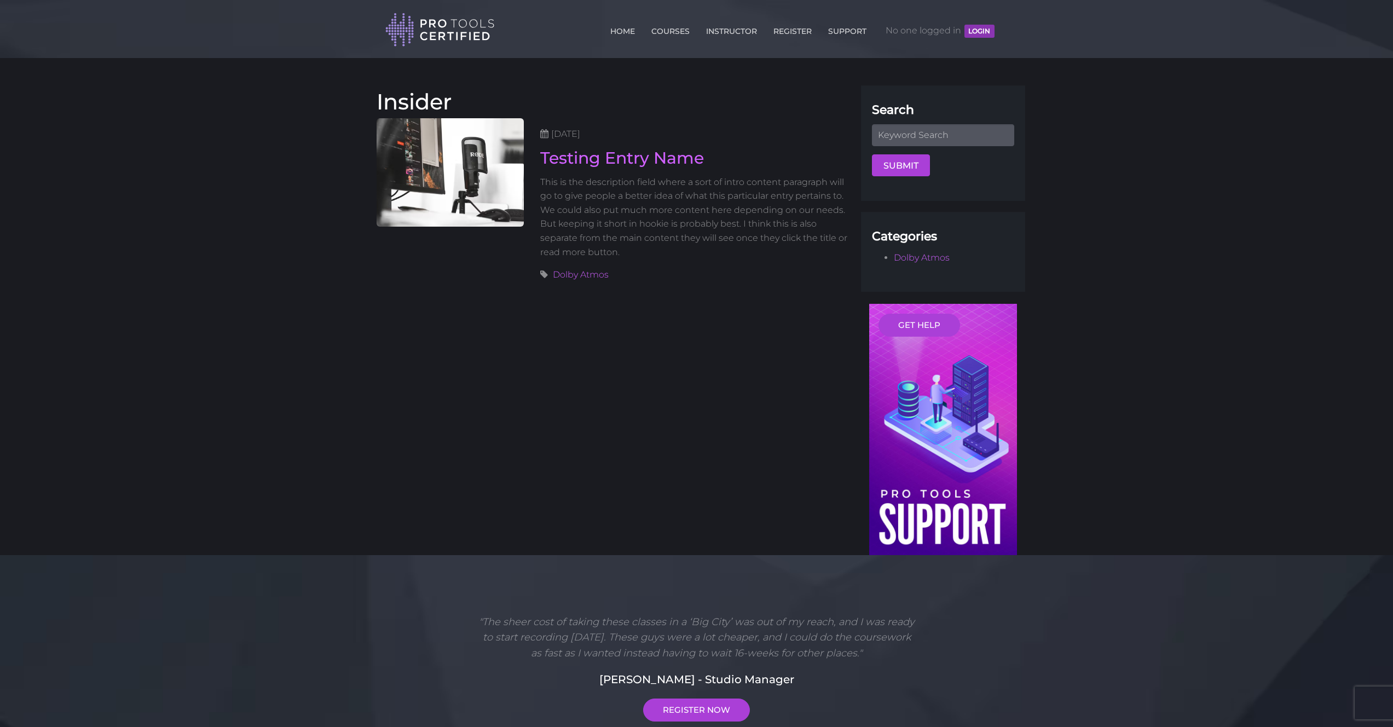
click at [1101, 174] on body "Back to Top Toggle navigation HOME COURSES INSTRUCTOR REGISTER SUPPORT No one l…" at bounding box center [696, 522] width 1393 height 1044
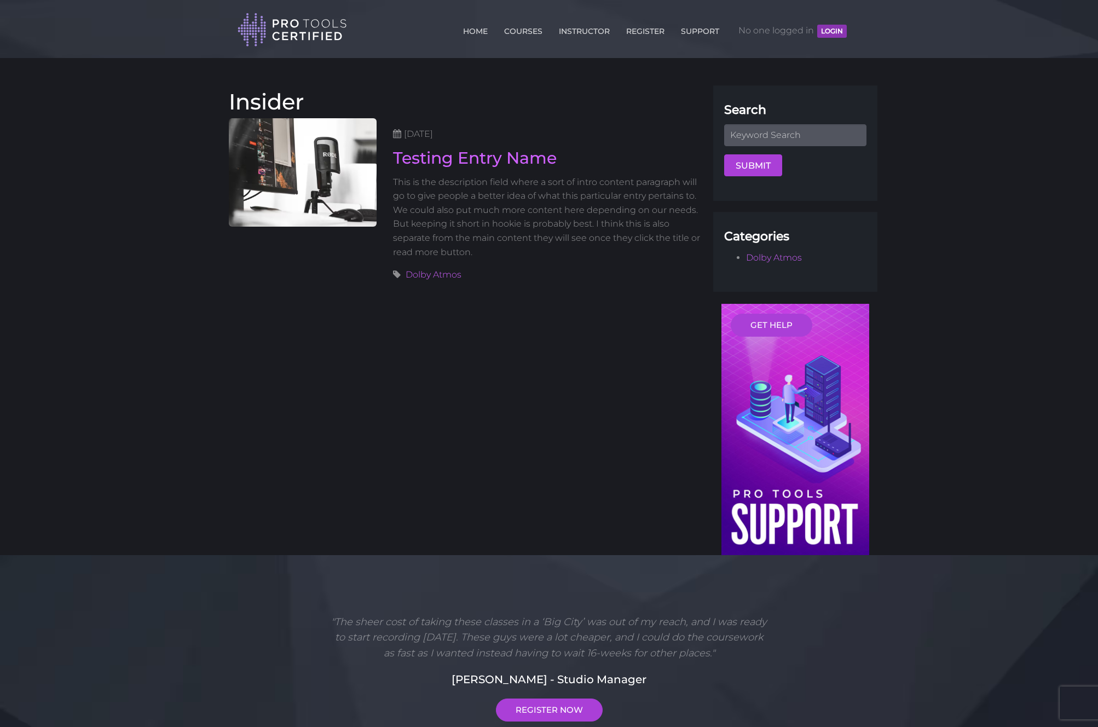
click at [970, 263] on body "Back to Top Toggle navigation HOME COURSES INSTRUCTOR REGISTER SUPPORT No one l…" at bounding box center [549, 522] width 1098 height 1044
click at [981, 247] on body "Back to Top Toggle navigation HOME COURSES INSTRUCTOR REGISTER SUPPORT No one l…" at bounding box center [549, 522] width 1098 height 1044
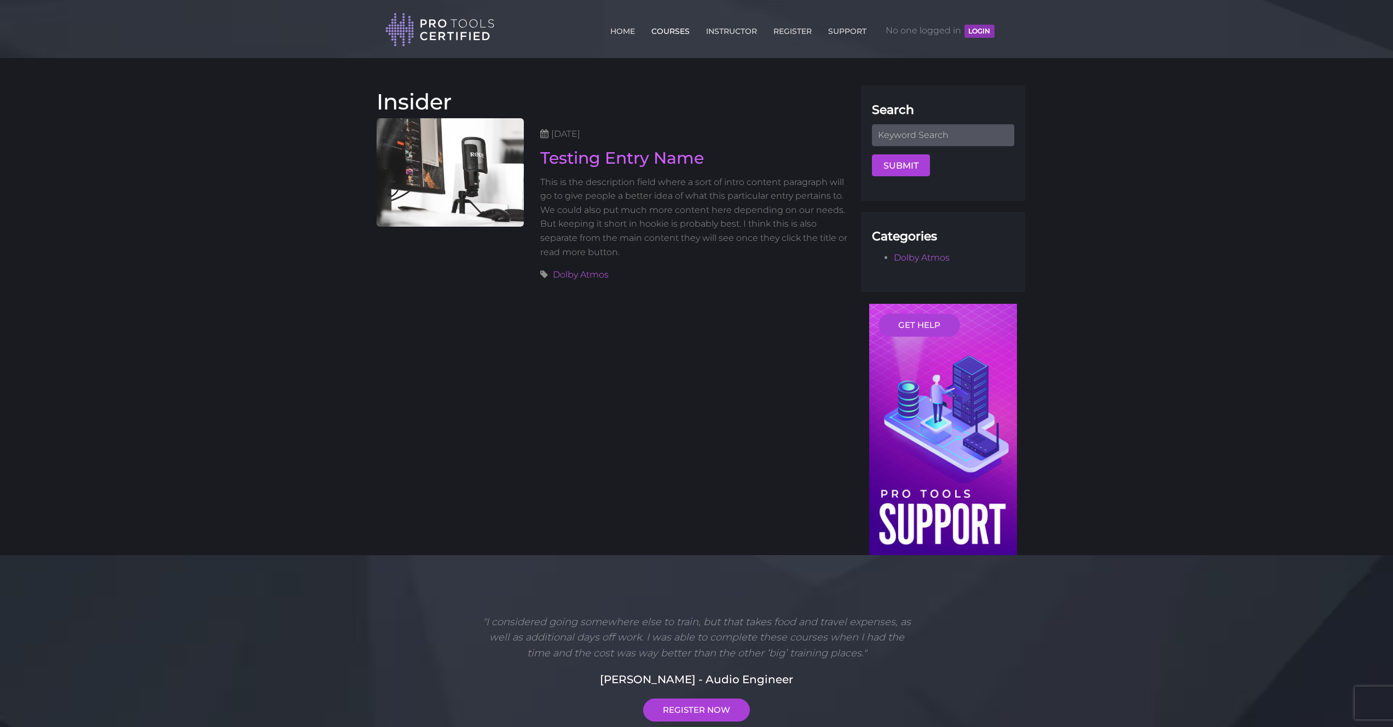
click at [670, 28] on link "COURSES" at bounding box center [670, 29] width 44 height 18
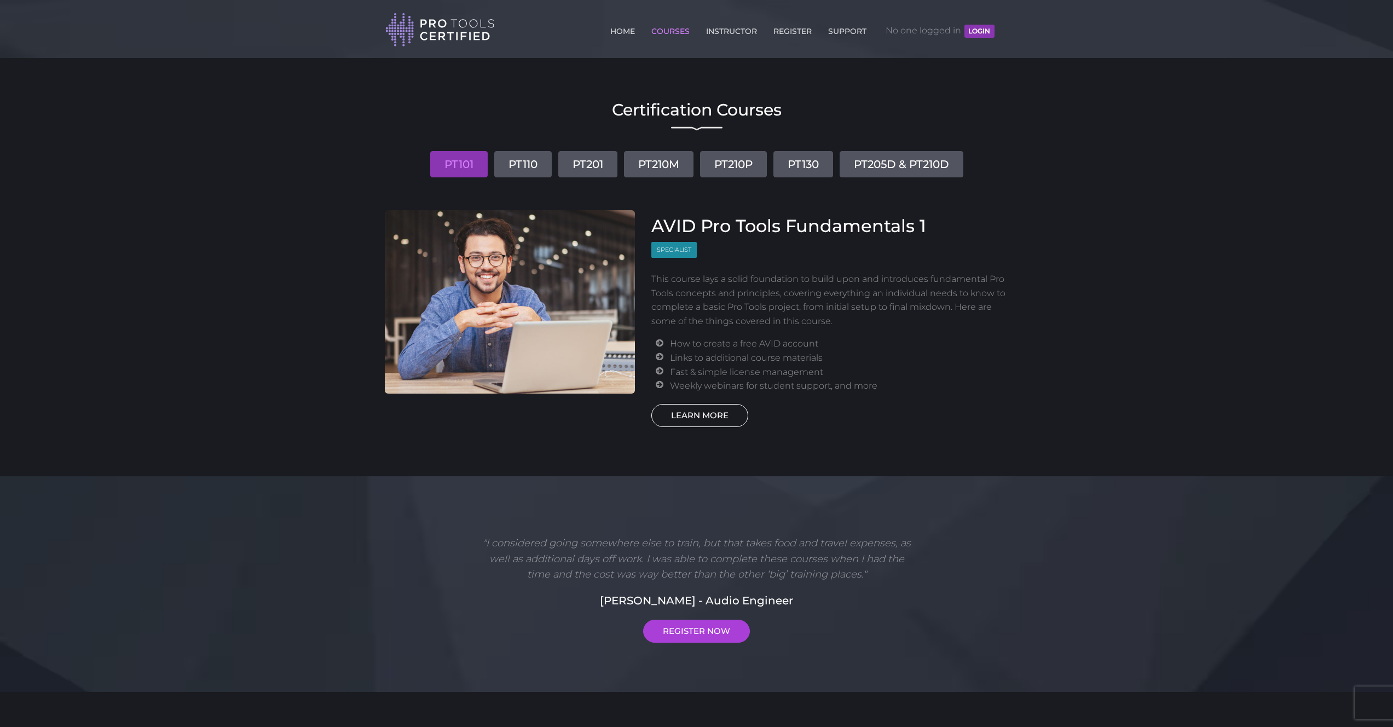
click at [715, 415] on link "LEARN MORE" at bounding box center [699, 415] width 97 height 23
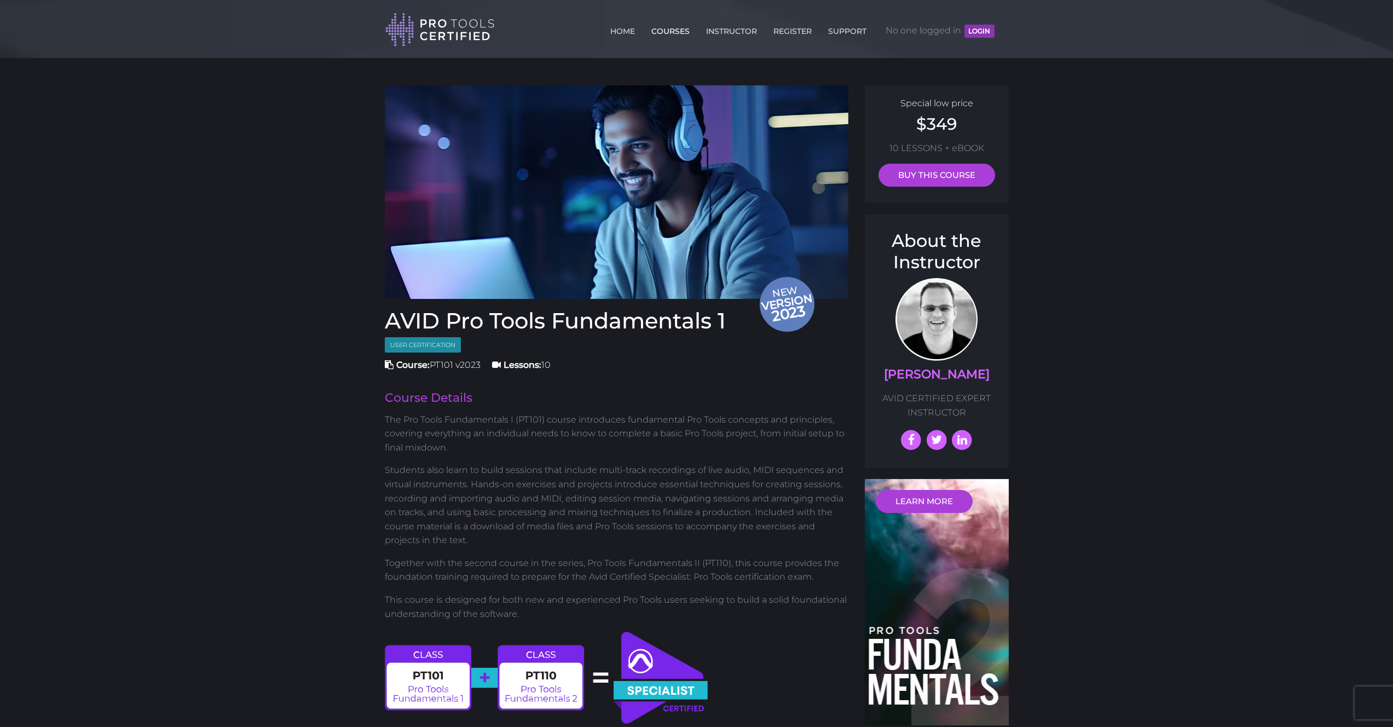
click at [667, 31] on link "COURSES" at bounding box center [670, 29] width 44 height 18
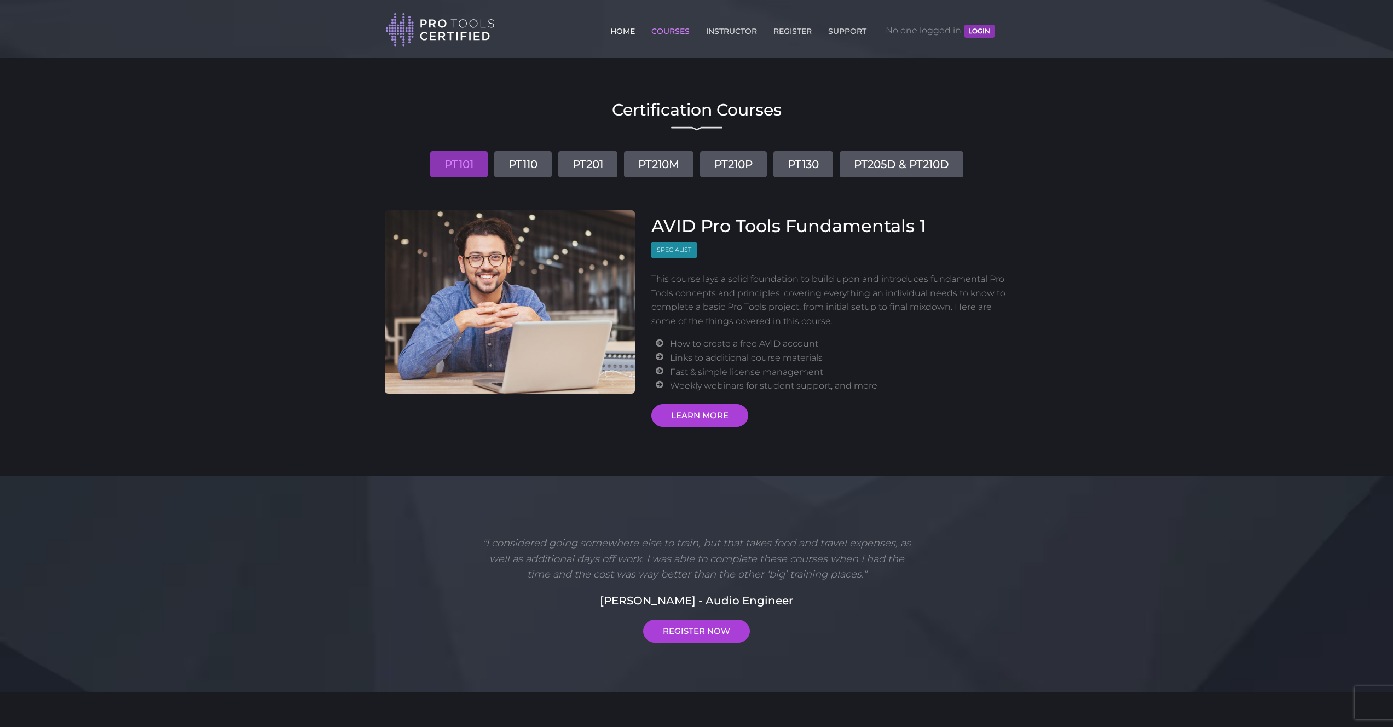
click at [625, 31] on link "HOME" at bounding box center [622, 29] width 30 height 18
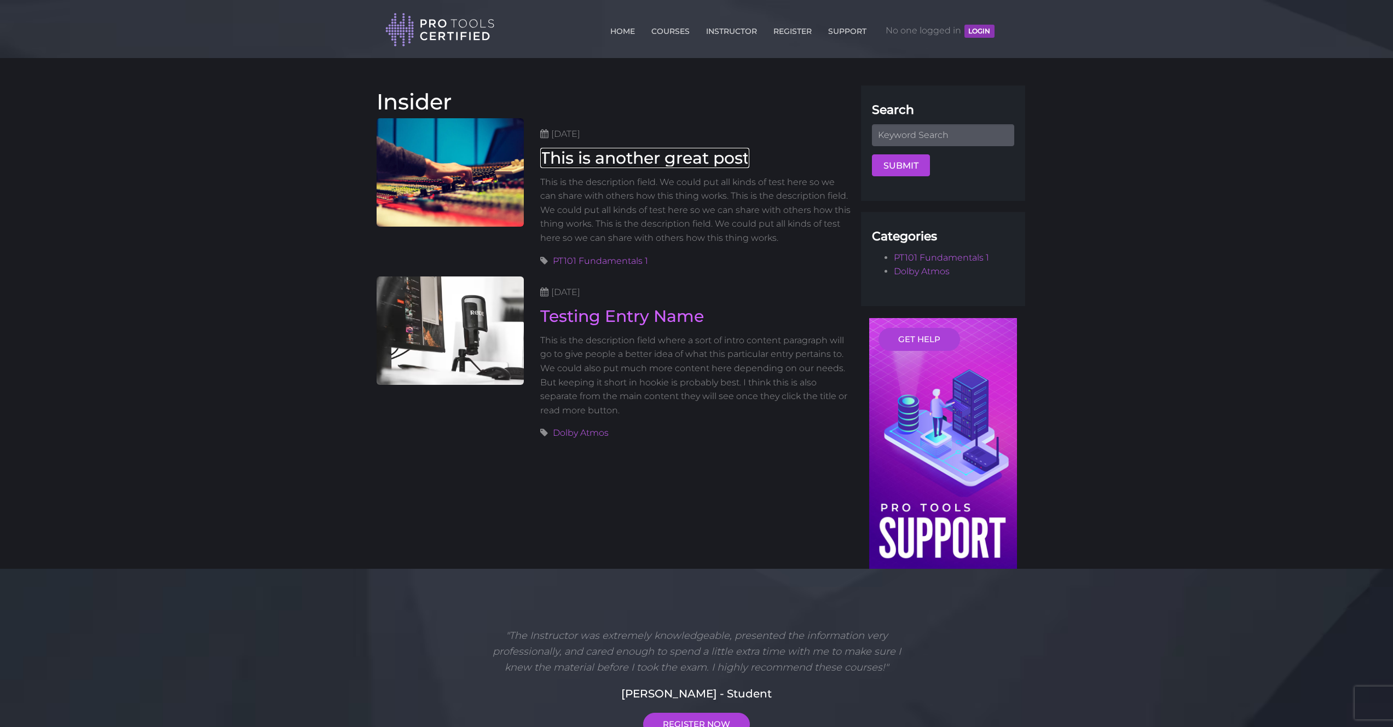
click at [740, 161] on link "This is another great post" at bounding box center [644, 158] width 209 height 20
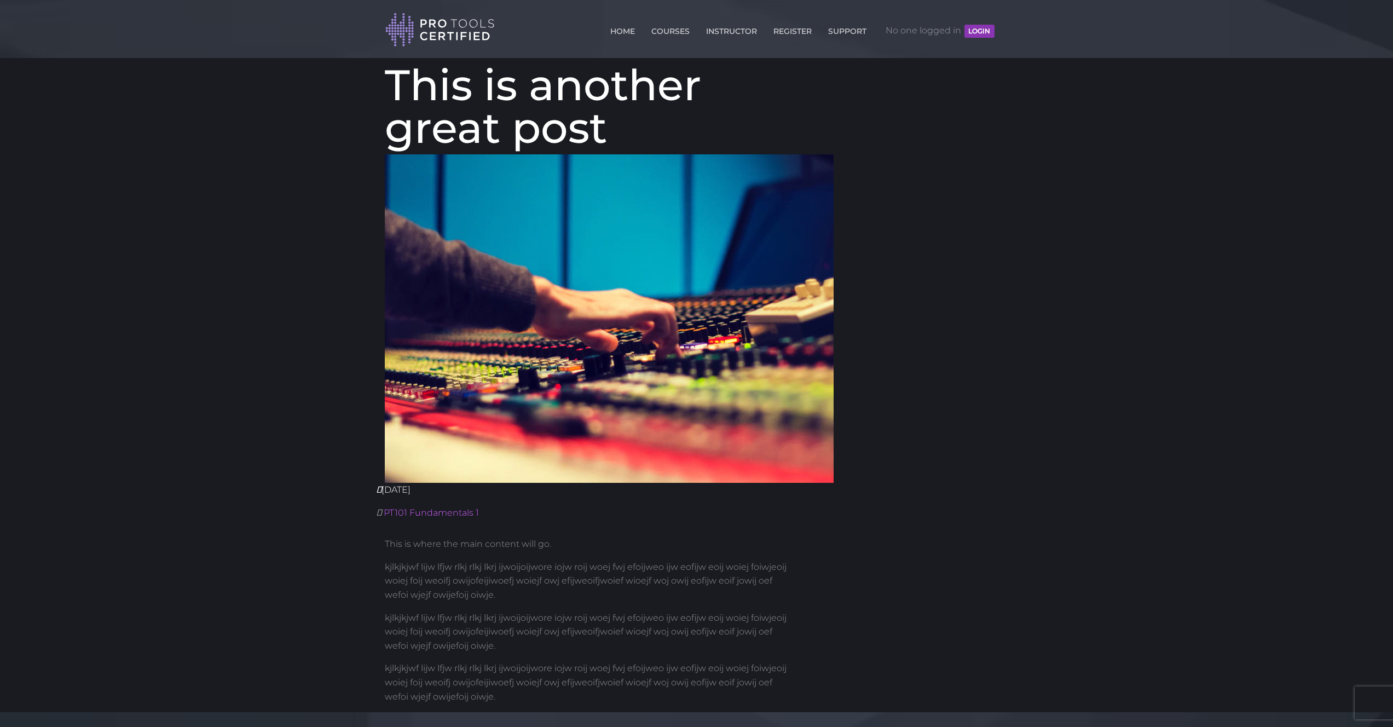
click at [16, 16] on header "Toggle navigation HOME COURSES INSTRUCTOR REGISTER SUPPORT No one logged in LOG…" at bounding box center [696, 29] width 1393 height 58
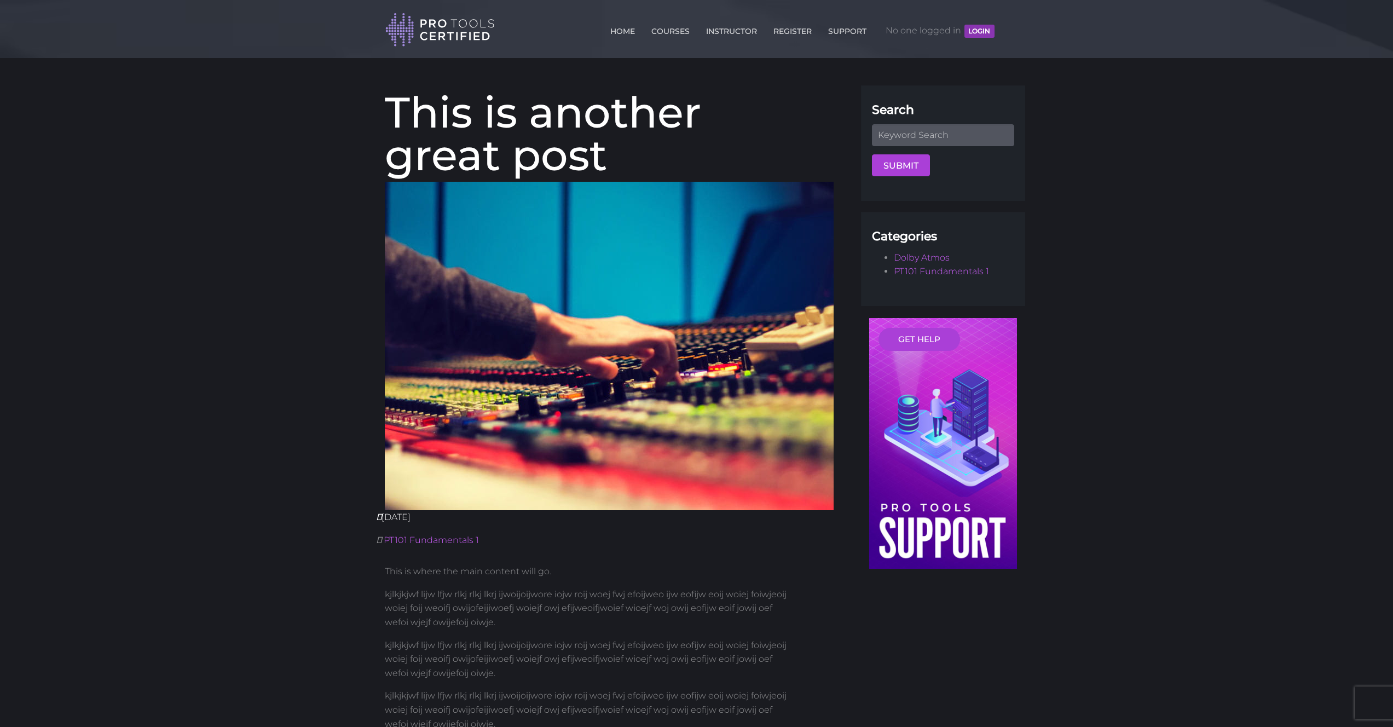
click at [209, 155] on body "Back to Top Toggle navigation HOME COURSES INSTRUCTOR REGISTER SUPPORT No one l…" at bounding box center [696, 614] width 1393 height 1228
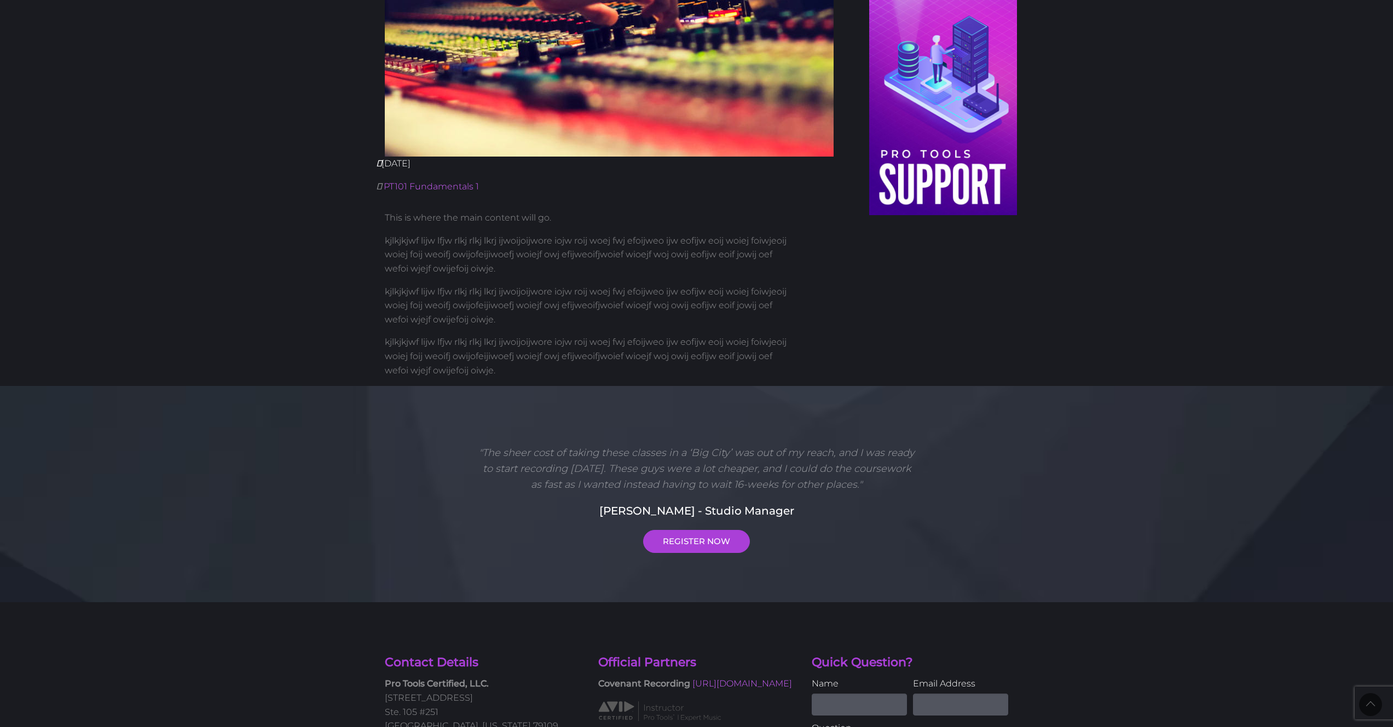
scroll to position [276, 0]
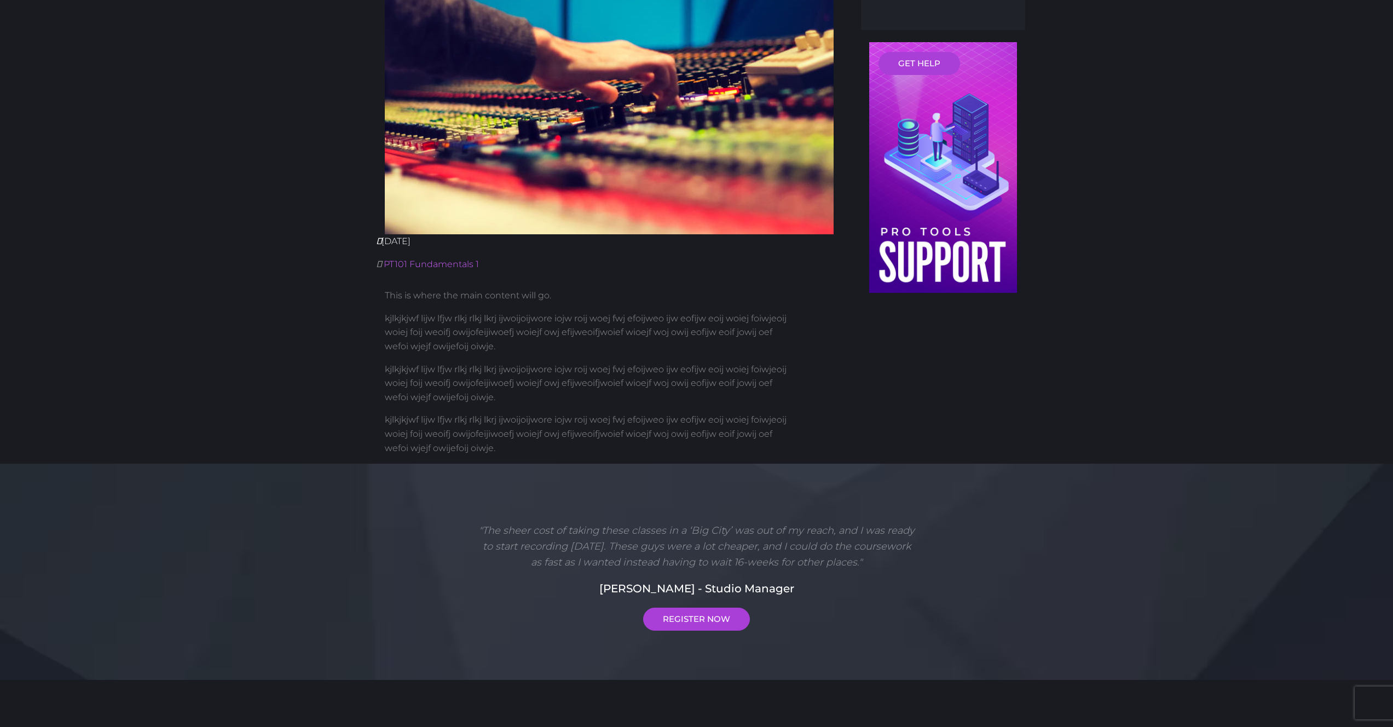
click at [639, 316] on p "kjlkjkjwf lijw lfjw rlkj rlkj lkrj ijwoijoijwore iojw roij woej fwj efoijweo ij…" at bounding box center [590, 332] width 410 height 42
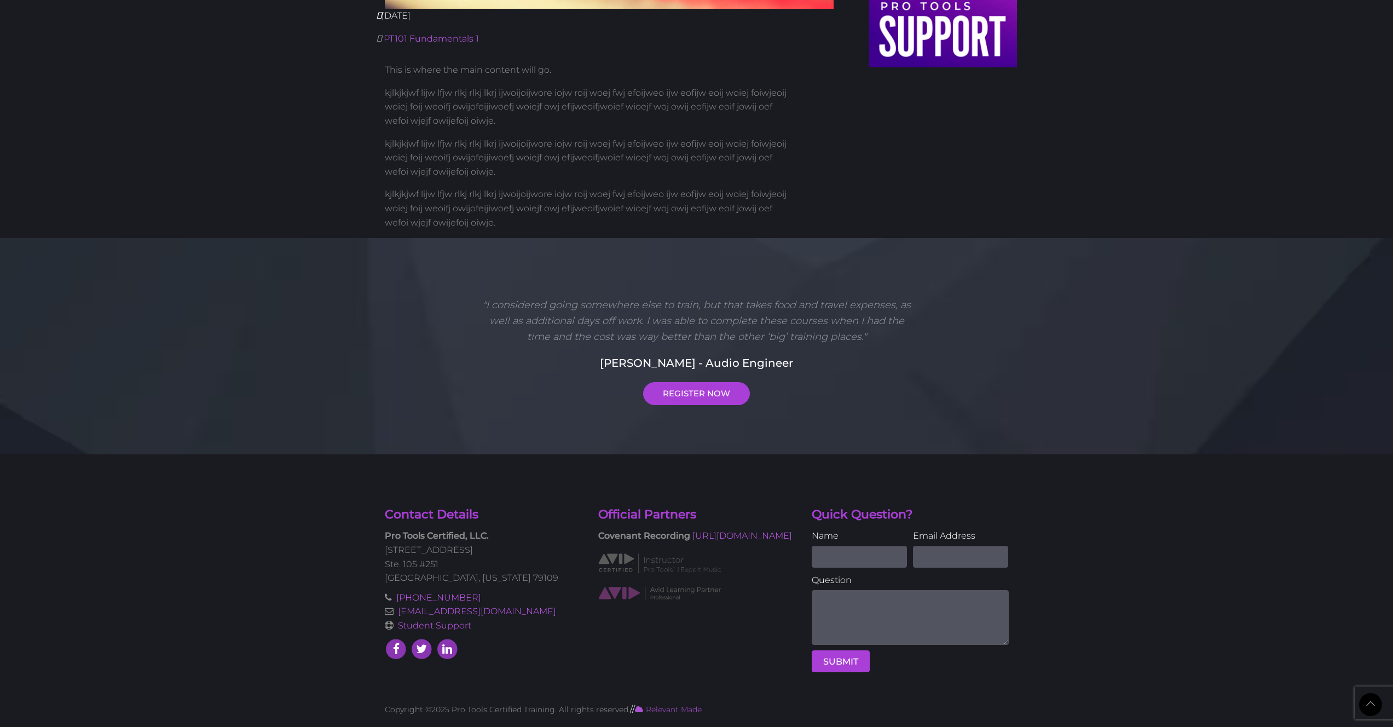
scroll to position [0, 0]
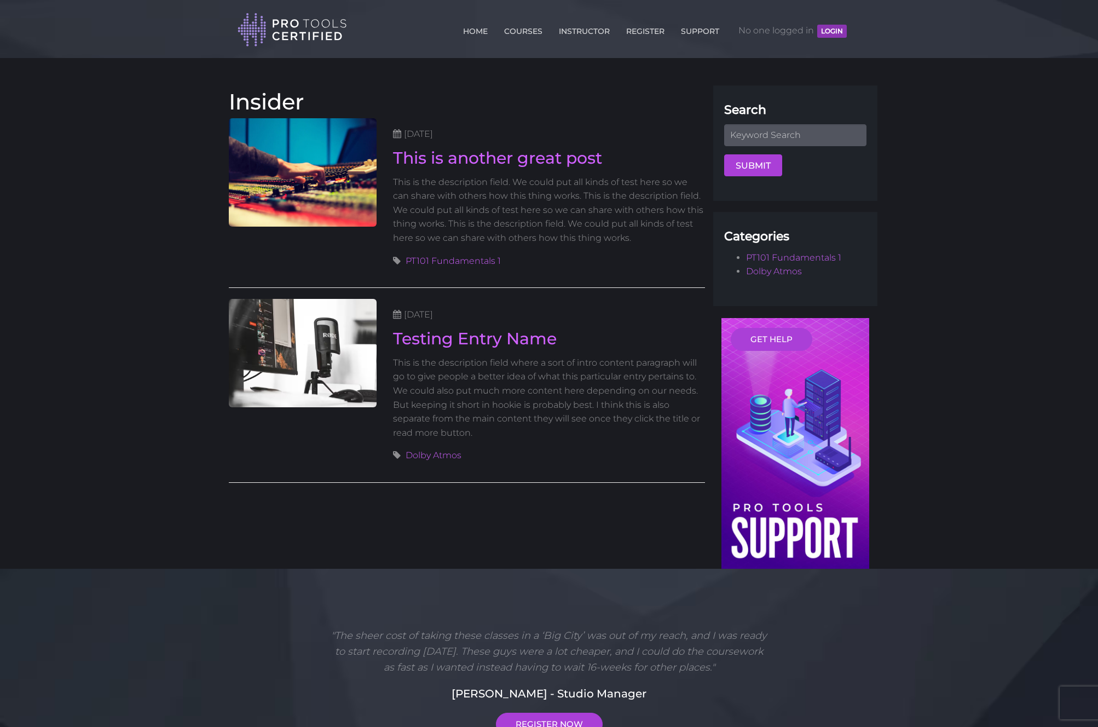
click at [964, 244] on body "Back to Top Toggle navigation HOME COURSES INSTRUCTOR REGISTER SUPPORT No one l…" at bounding box center [549, 528] width 1098 height 1057
click at [988, 33] on header "Toggle navigation HOME COURSES INSTRUCTOR REGISTER SUPPORT No one logged in LOG…" at bounding box center [549, 29] width 1098 height 58
click at [1016, 163] on body "Back to Top Toggle navigation HOME COURSES INSTRUCTOR REGISTER SUPPORT No one l…" at bounding box center [549, 528] width 1098 height 1057
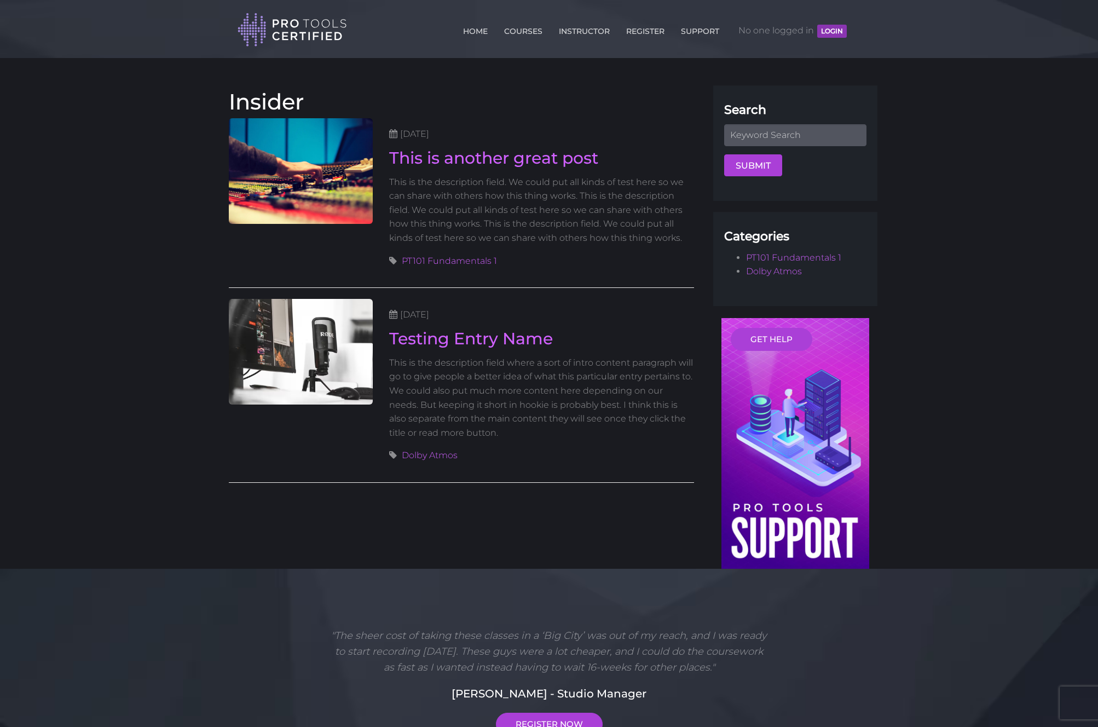
click at [926, 179] on body "Back to Top Toggle navigation HOME COURSES INSTRUCTOR REGISTER SUPPORT No one l…" at bounding box center [549, 528] width 1098 height 1057
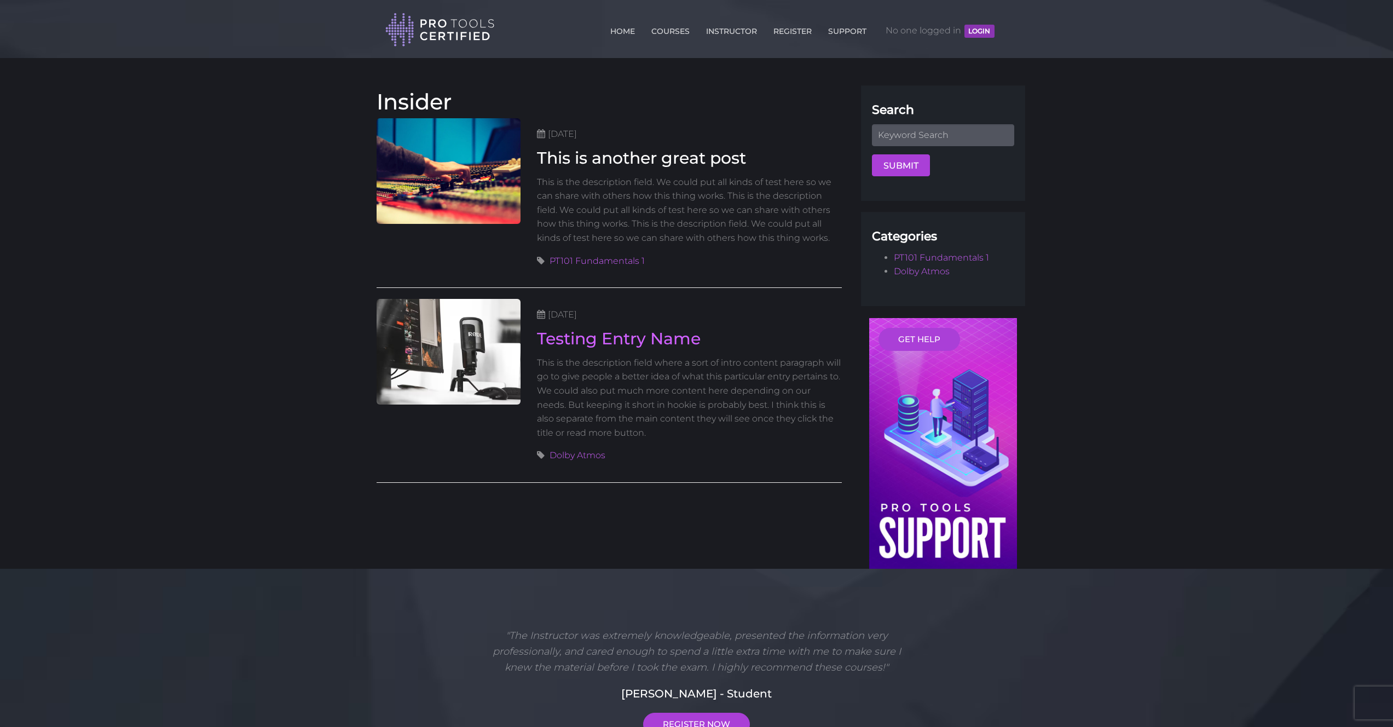
click at [639, 160] on link "This is another great post" at bounding box center [641, 158] width 209 height 20
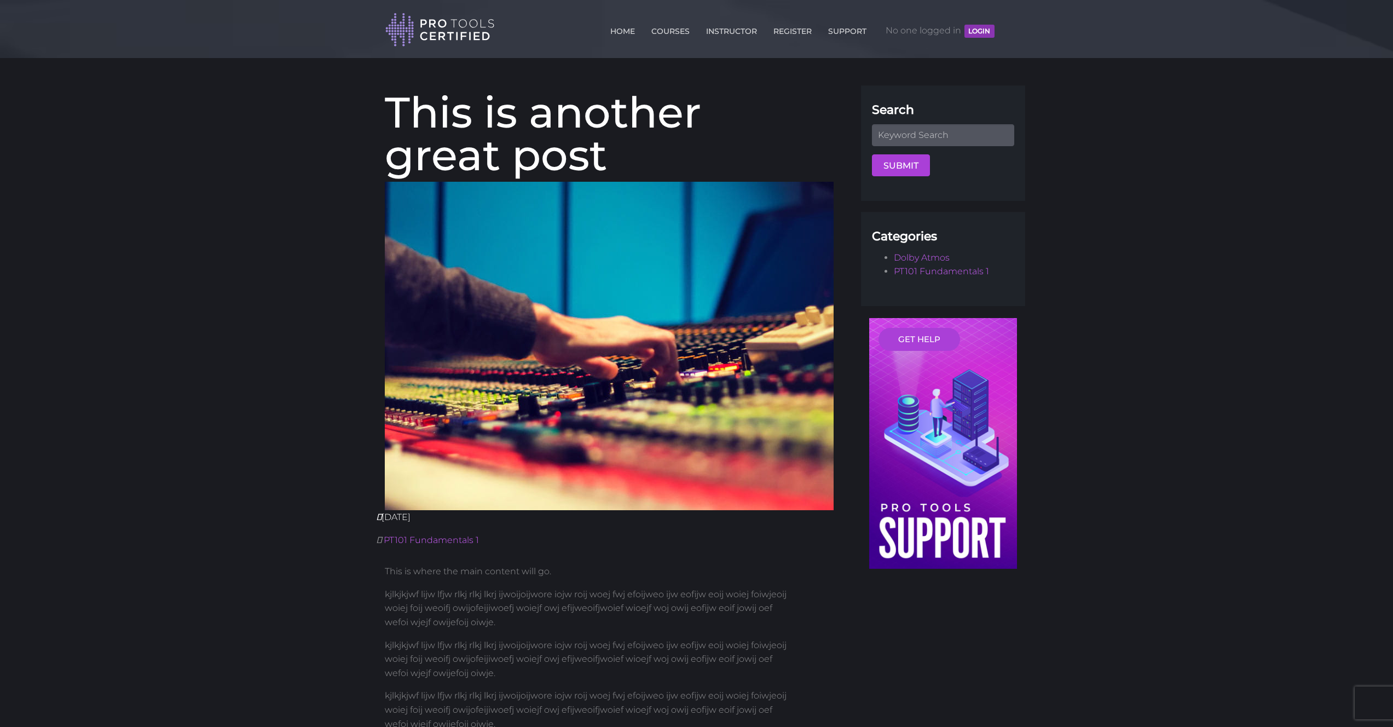
click at [308, 22] on header "Toggle navigation HOME COURSES INSTRUCTOR REGISTER SUPPORT No one logged in LOG…" at bounding box center [696, 29] width 1393 height 58
click at [619, 28] on link "HOME" at bounding box center [622, 29] width 30 height 18
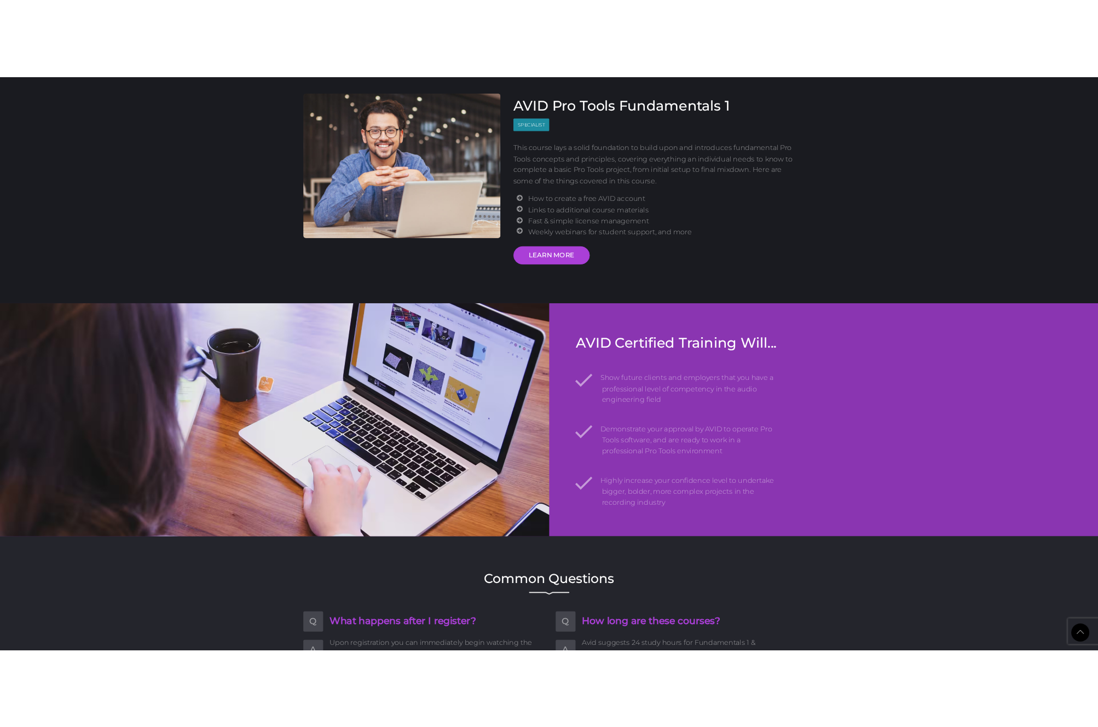
scroll to position [1398, 0]
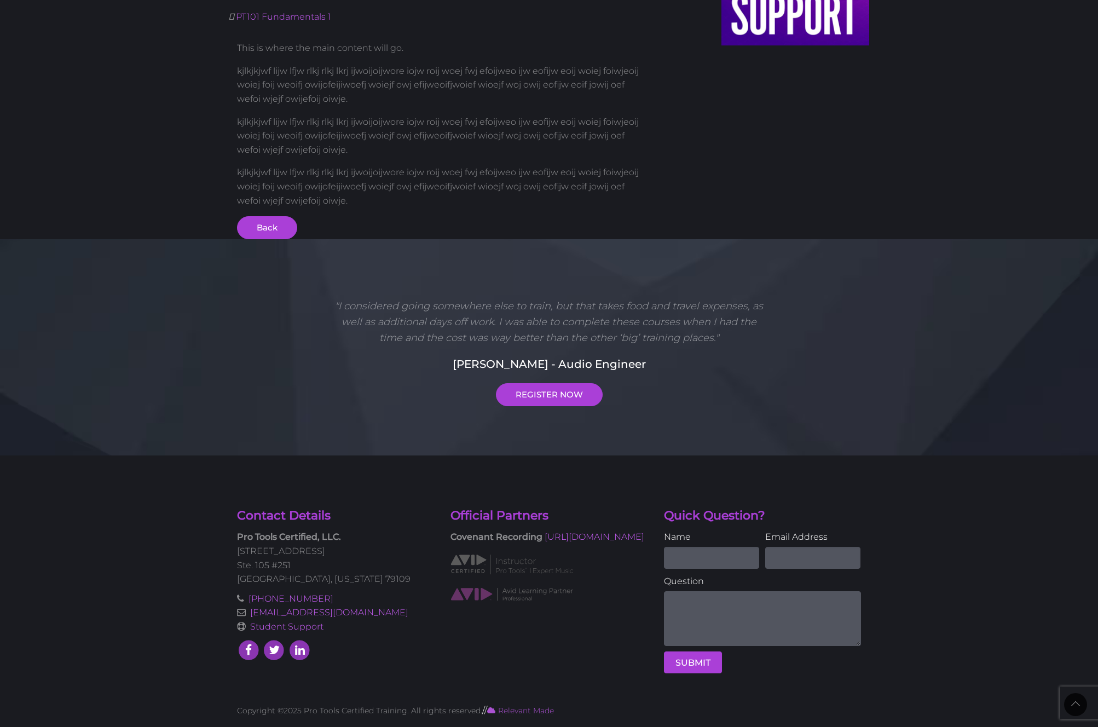
scroll to position [524, 0]
click at [271, 226] on link "Back" at bounding box center [267, 226] width 60 height 23
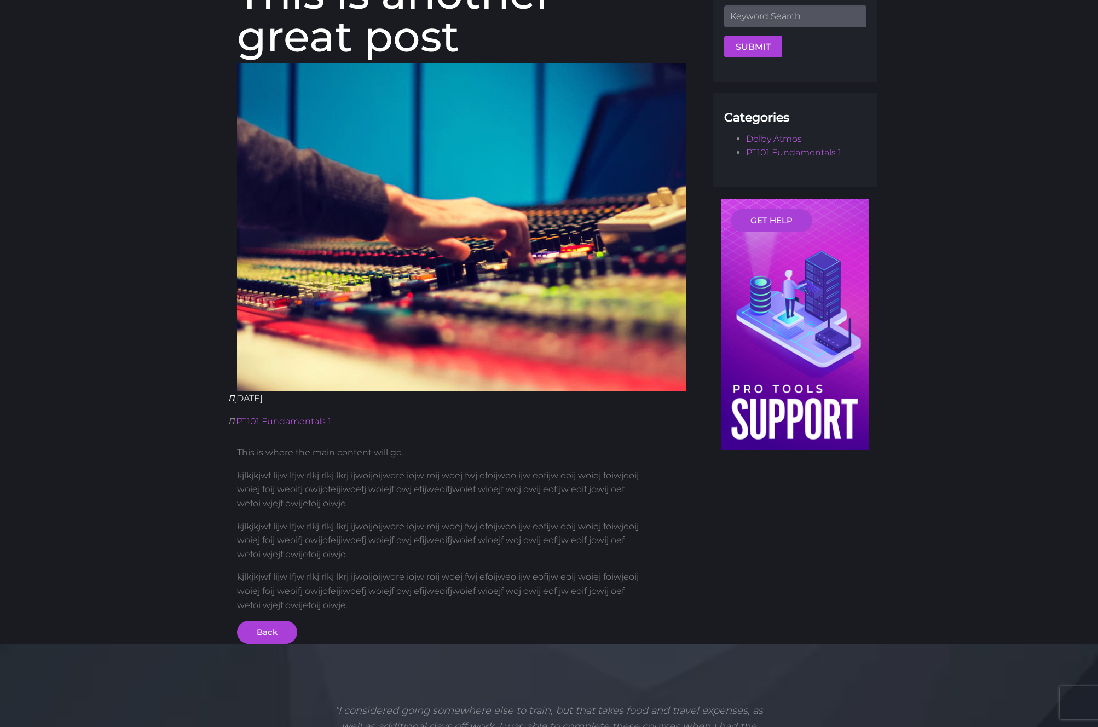
scroll to position [352, 0]
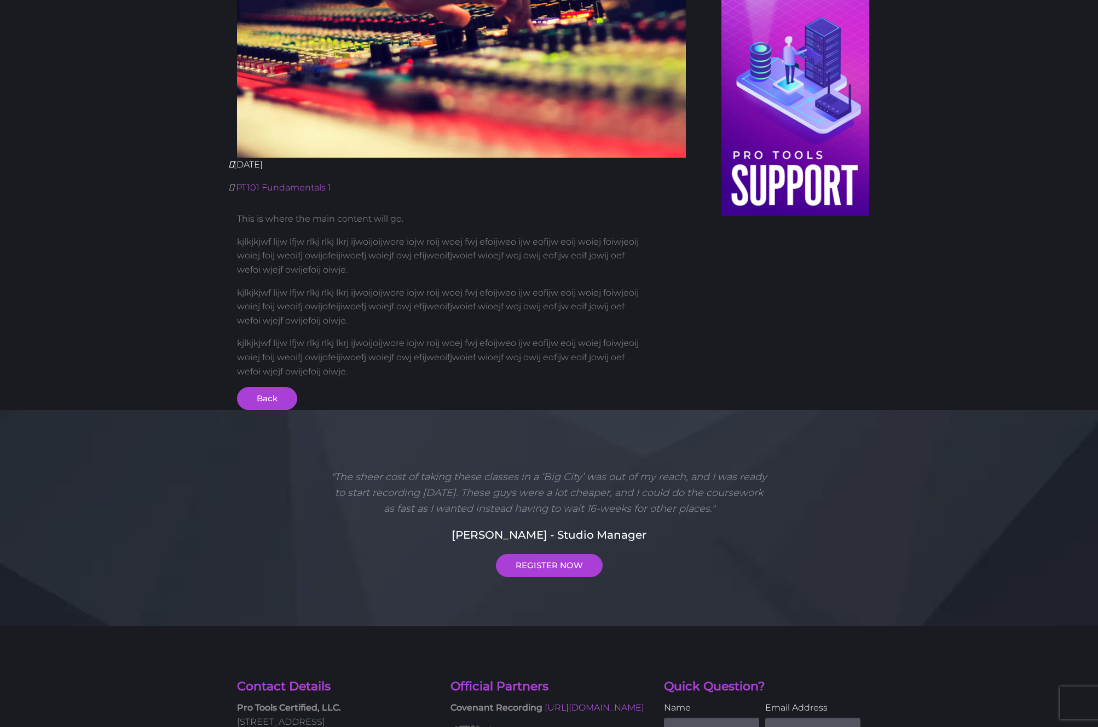
click at [156, 347] on body "Back to Top Toggle navigation HOME COURSES INSTRUCTOR REGISTER SUPPORT No one l…" at bounding box center [549, 273] width 1098 height 1251
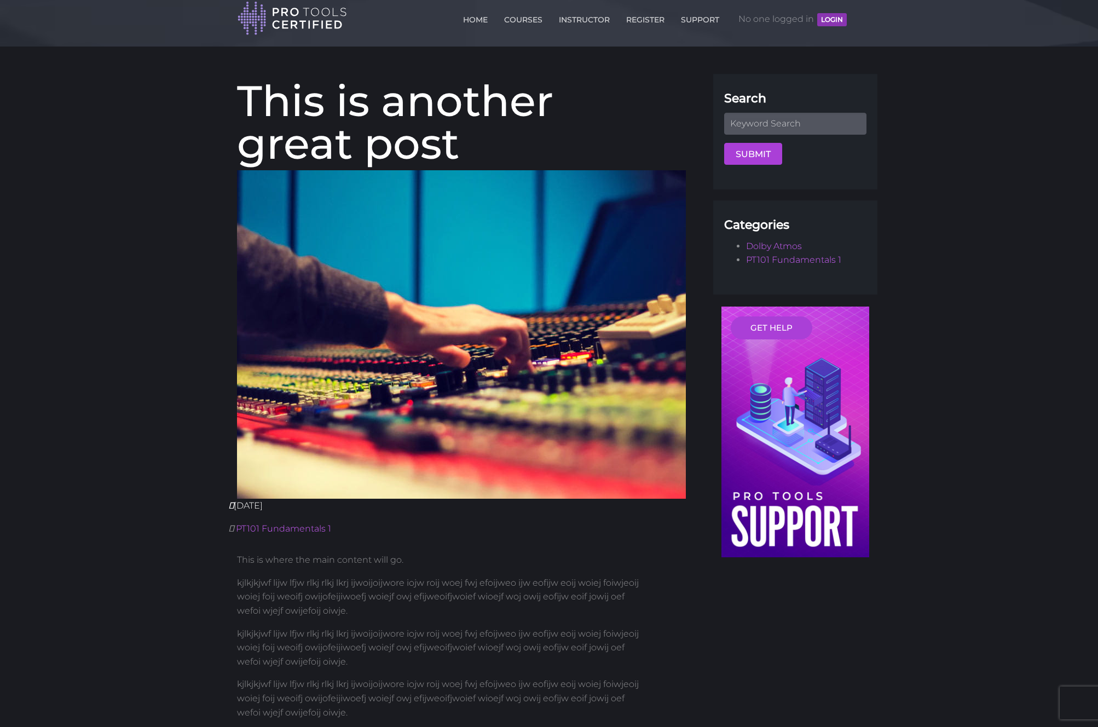
scroll to position [0, 0]
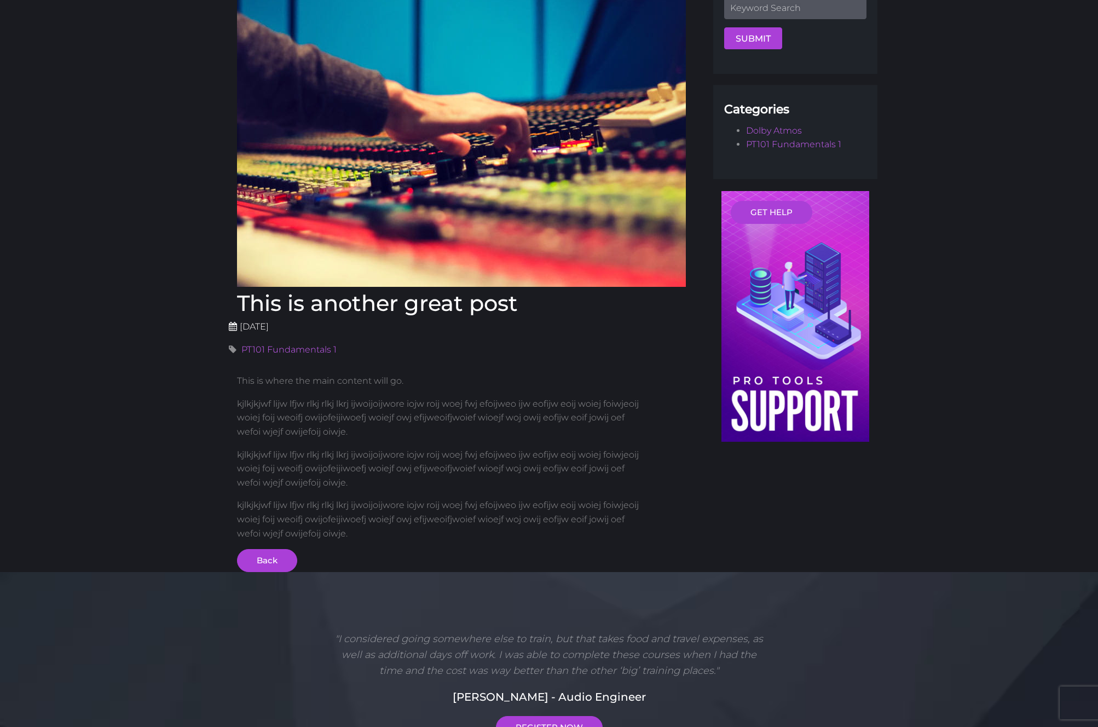
scroll to position [148, 0]
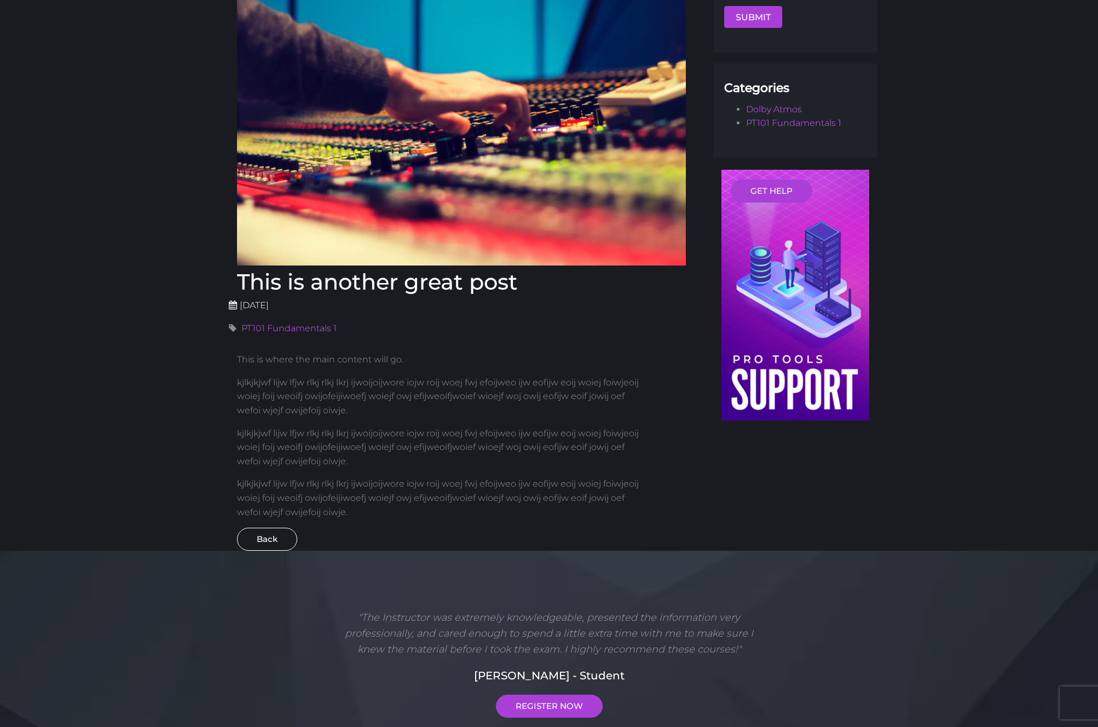
click at [279, 539] on link "Back" at bounding box center [267, 539] width 60 height 23
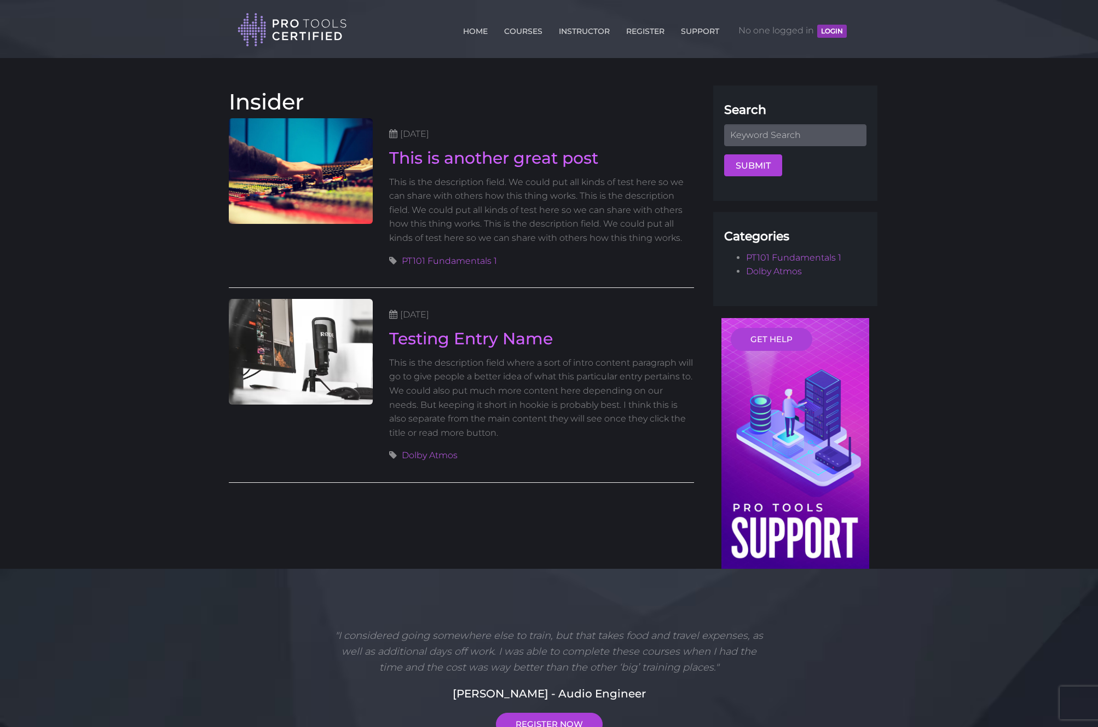
click at [118, 271] on body "Back to Top Toggle navigation HOME COURSES INSTRUCTOR REGISTER SUPPORT No one l…" at bounding box center [549, 528] width 1098 height 1057
click at [959, 201] on body "Back to Top Toggle navigation HOME COURSES INSTRUCTOR REGISTER SUPPORT No one l…" at bounding box center [549, 528] width 1098 height 1057
click at [812, 135] on input "text" at bounding box center [795, 135] width 142 height 22
type input "content"
click at [842, 136] on input "text" at bounding box center [795, 135] width 142 height 22
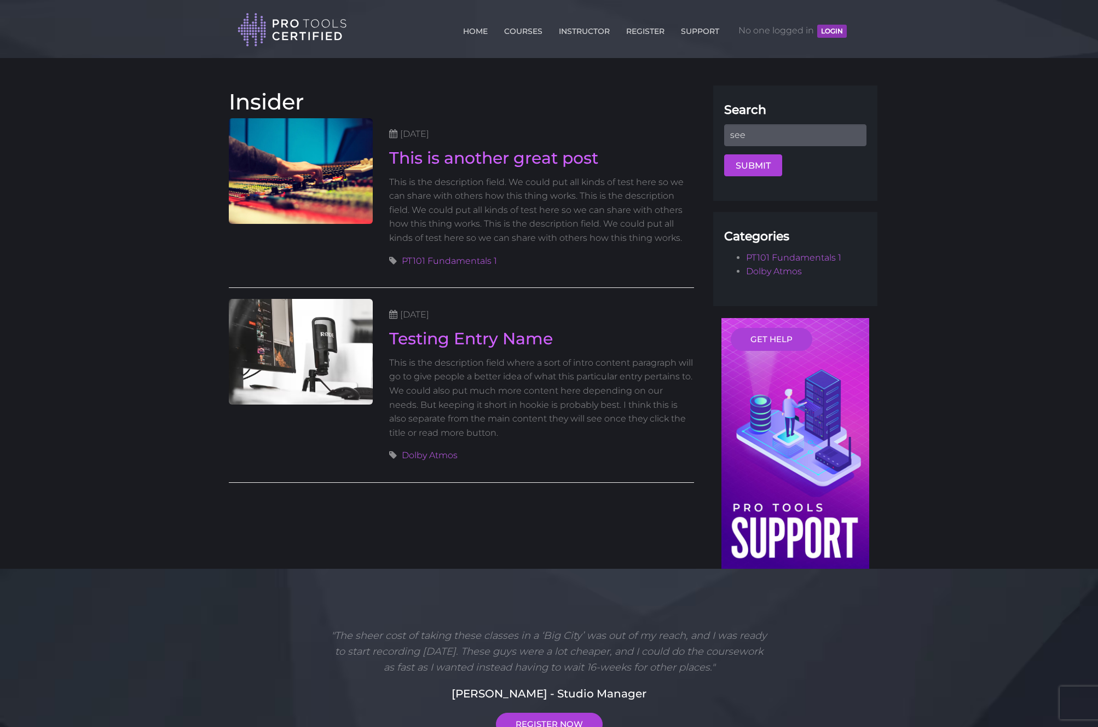
type input "see"
click at [830, 136] on input "text" at bounding box center [795, 135] width 142 height 22
type input "see"
click at [753, 164] on button "Submit" at bounding box center [753, 165] width 58 height 22
click at [955, 193] on body "Back to Top Toggle navigation HOME COURSES INSTRUCTOR REGISTER SUPPORT No one l…" at bounding box center [549, 528] width 1098 height 1057
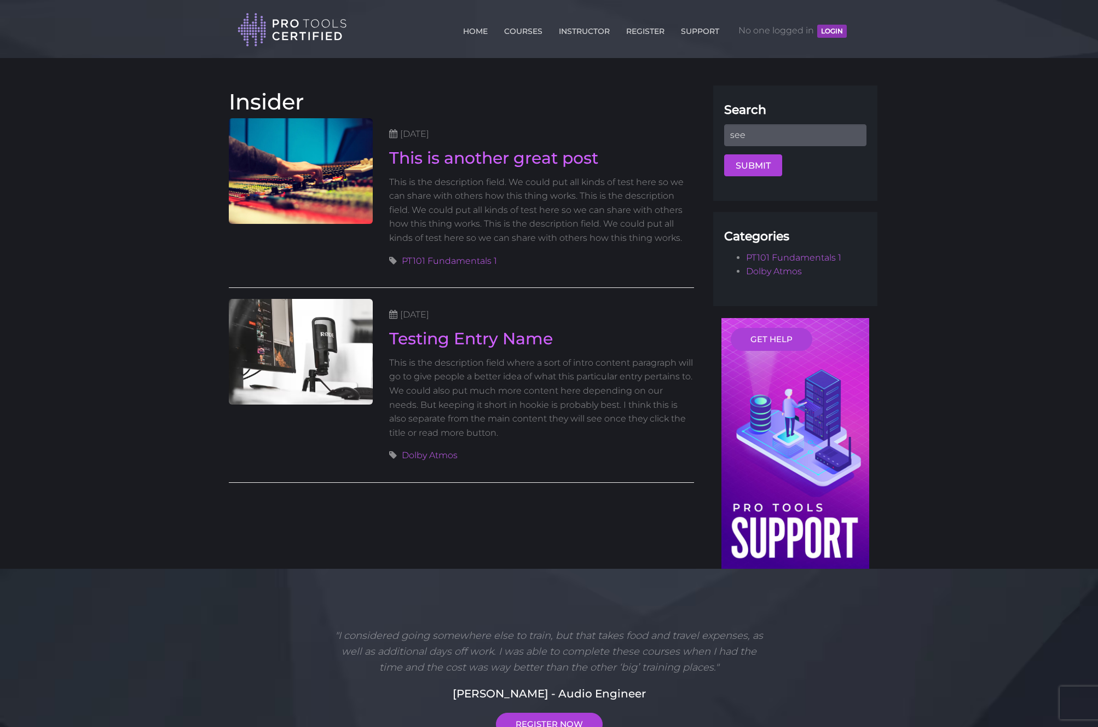
drag, startPoint x: 772, startPoint y: 135, endPoint x: 713, endPoint y: 132, distance: 59.2
click at [717, 132] on div "Search see Submit" at bounding box center [795, 142] width 164 height 115
type input "faith"
click at [940, 145] on body "Back to Top Toggle navigation HOME COURSES INSTRUCTOR REGISTER SUPPORT No one l…" at bounding box center [549, 528] width 1098 height 1057
click at [882, 129] on body "Back to Top Toggle navigation HOME COURSES INSTRUCTOR REGISTER SUPPORT No one l…" at bounding box center [549, 528] width 1098 height 1057
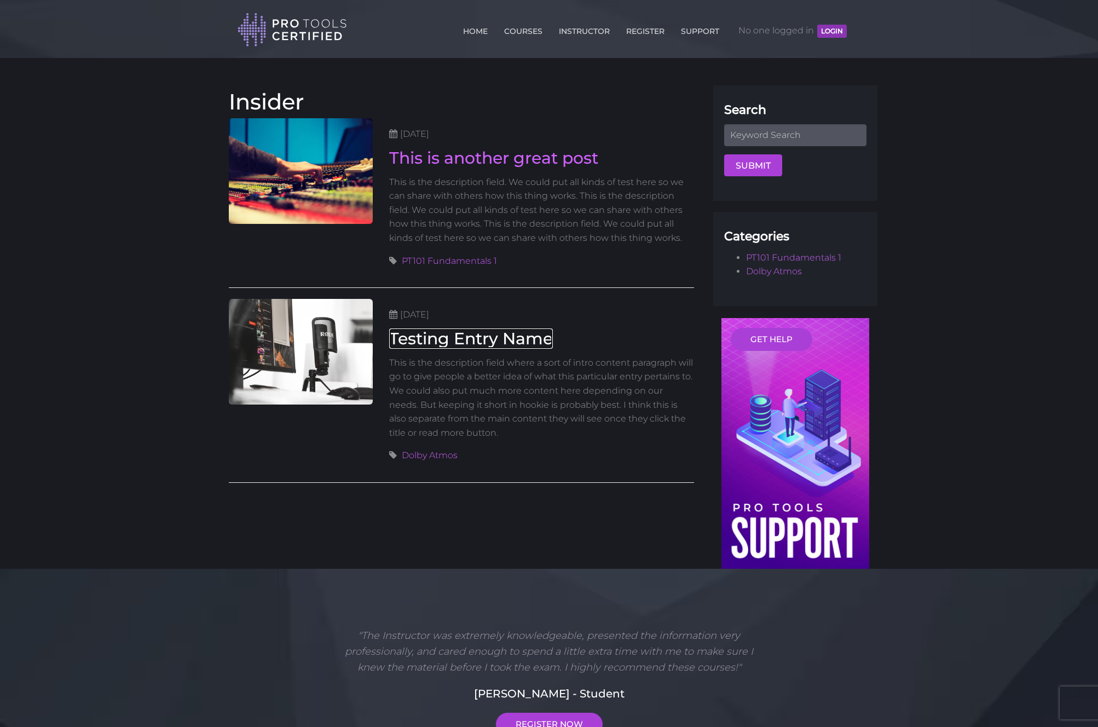
click at [548, 349] on link "Testing Entry Name" at bounding box center [471, 338] width 164 height 20
